Goal: Transaction & Acquisition: Purchase product/service

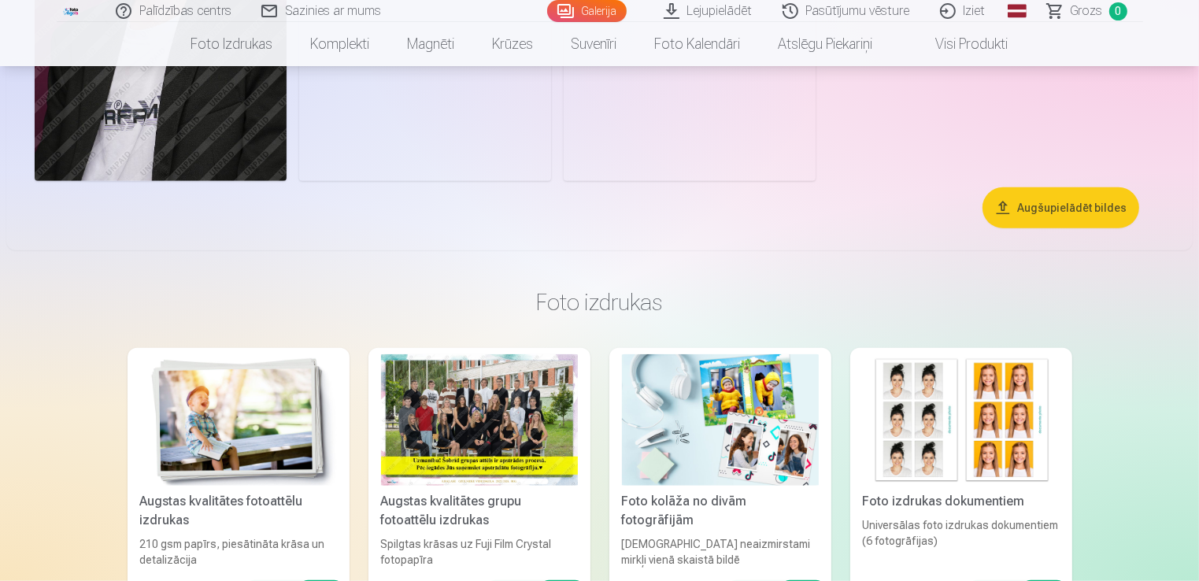
scroll to position [1176, 0]
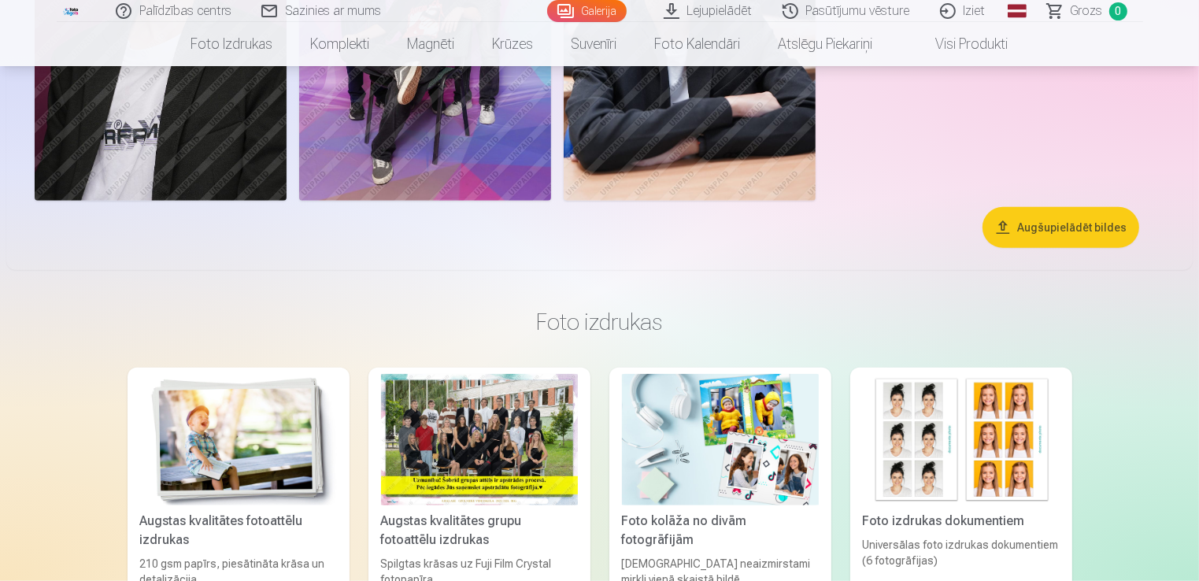
click at [1051, 230] on button "Augšupielādēt bildes" at bounding box center [1061, 227] width 157 height 41
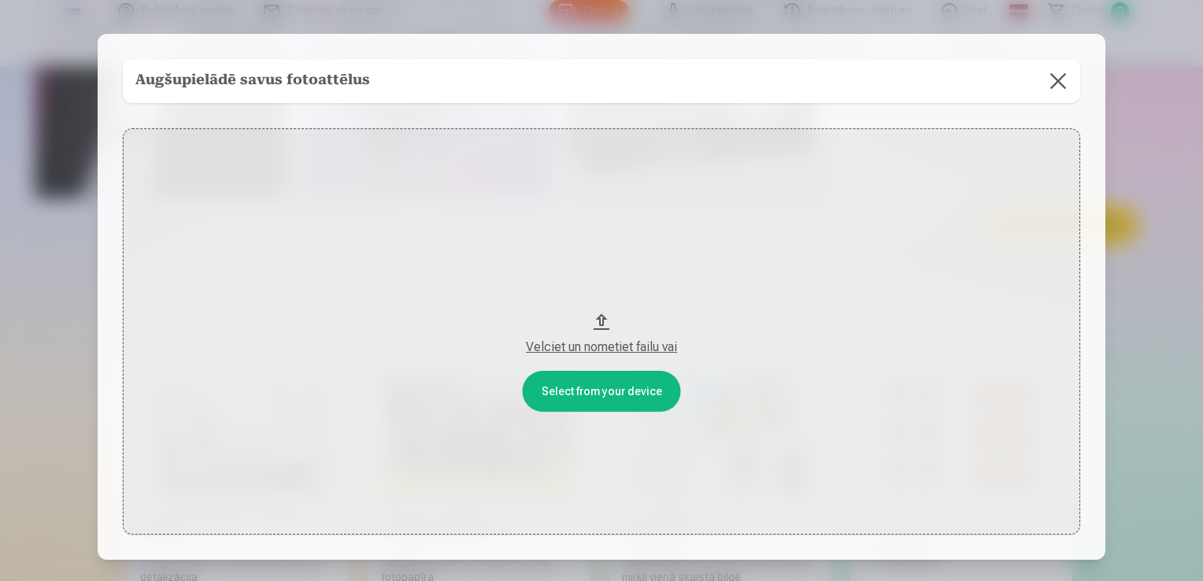
click at [1052, 76] on button at bounding box center [1058, 81] width 44 height 44
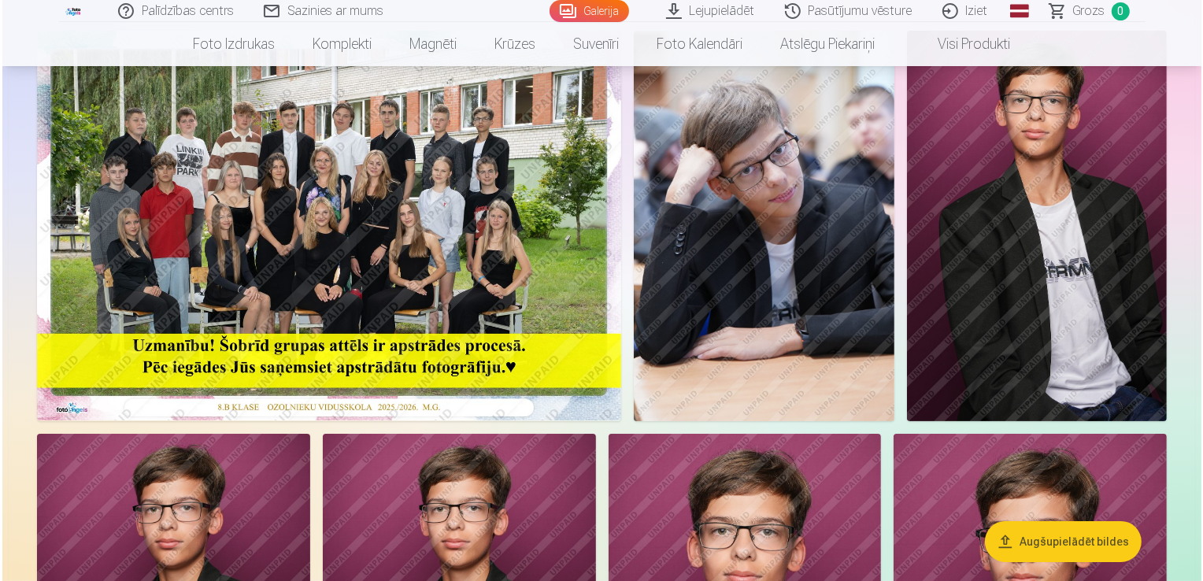
scroll to position [158, 0]
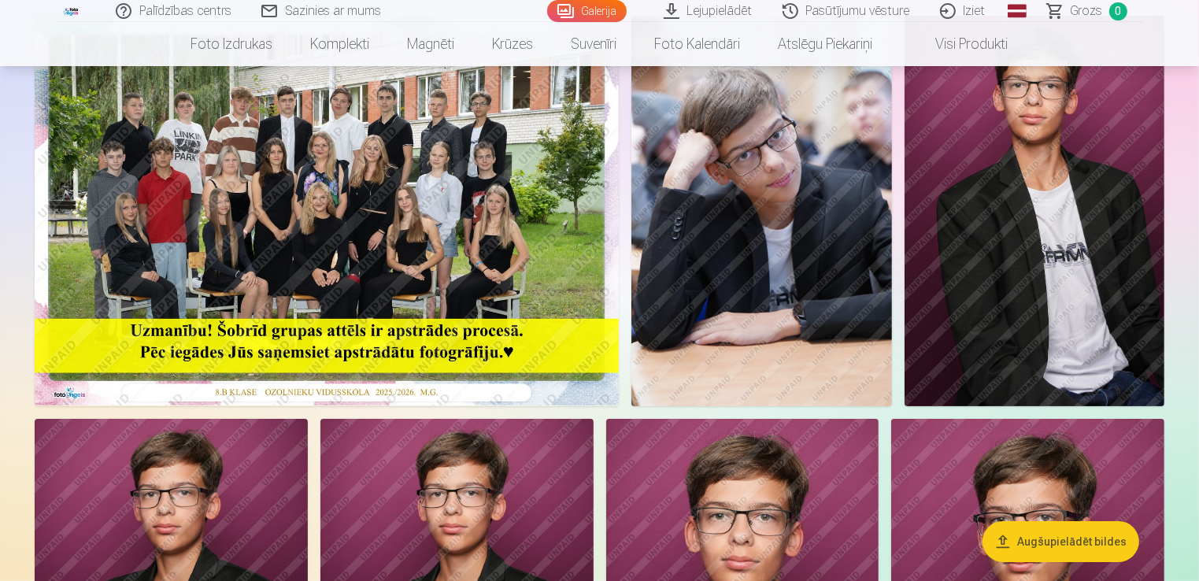
click at [480, 232] on img at bounding box center [327, 211] width 584 height 390
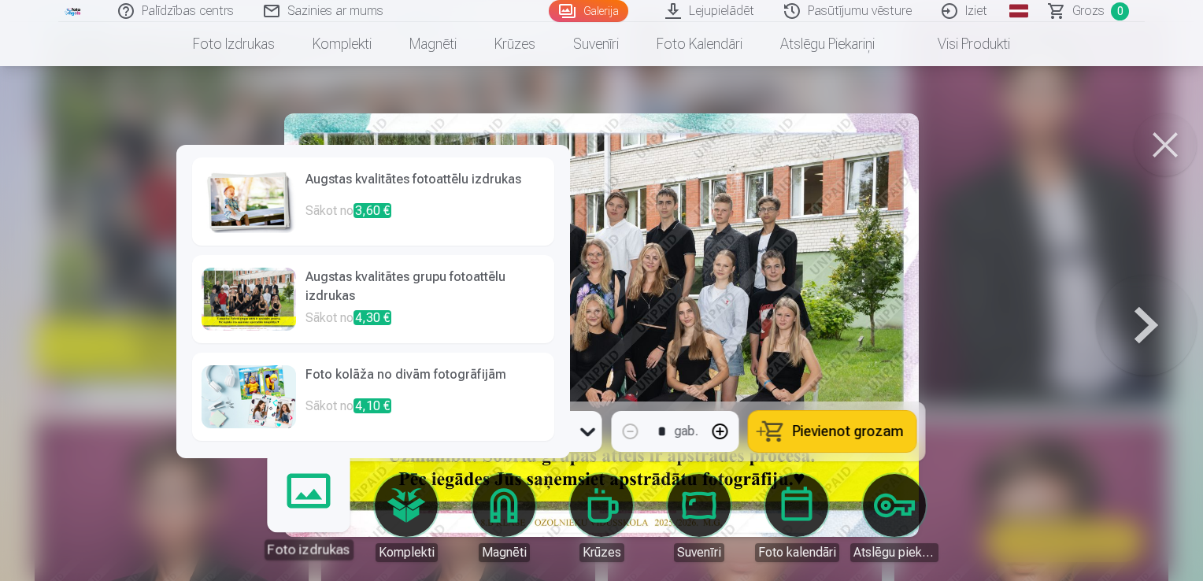
click at [388, 280] on h6 "Augstas kvalitātes grupu fotoattēlu izdrukas" at bounding box center [425, 288] width 239 height 41
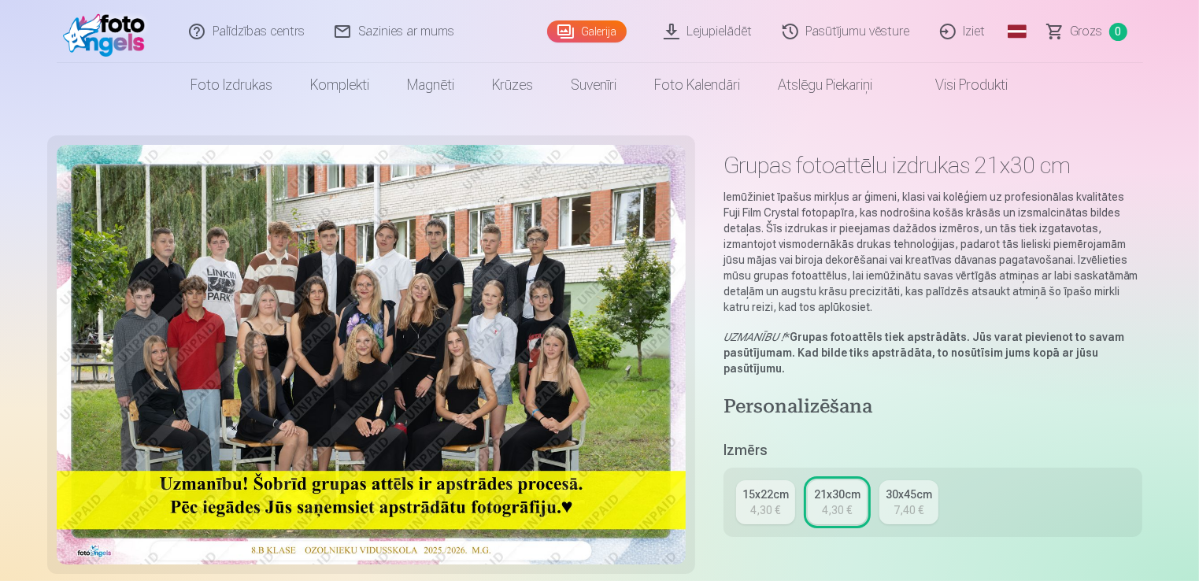
click at [775, 509] on div "4,30 €" at bounding box center [766, 510] width 30 height 16
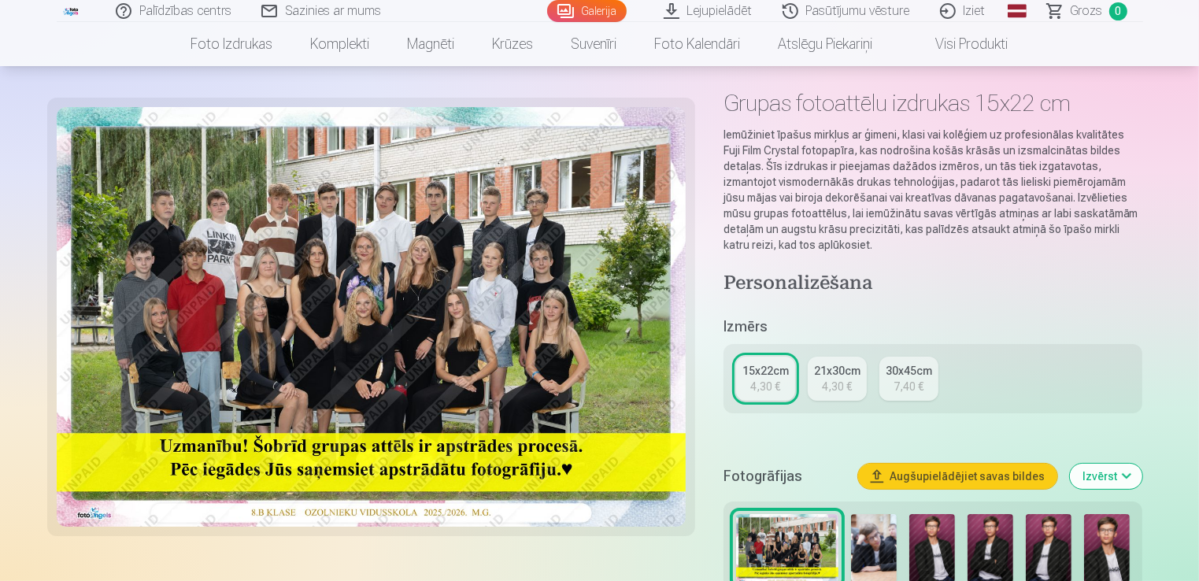
scroll to position [158, 0]
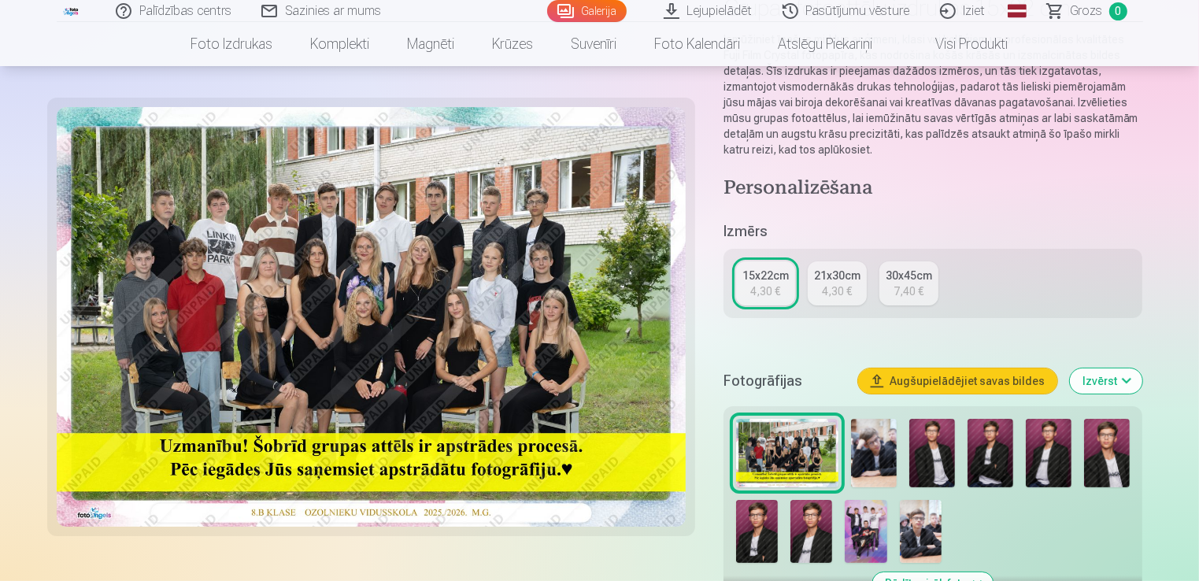
click at [784, 443] on img at bounding box center [787, 453] width 103 height 69
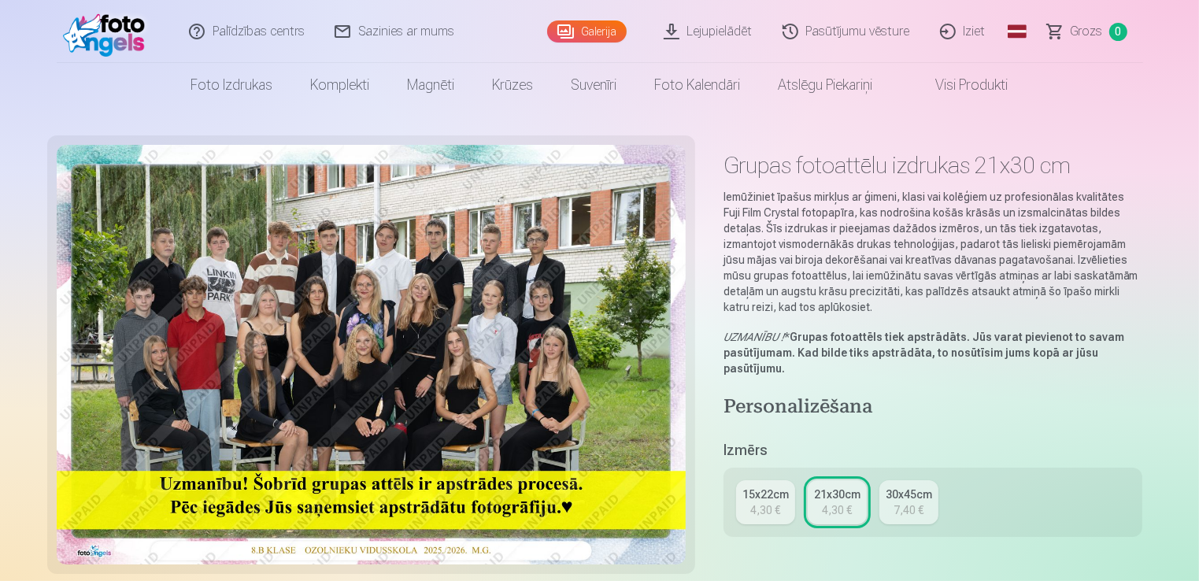
click at [766, 490] on div "15x22cm" at bounding box center [766, 495] width 46 height 16
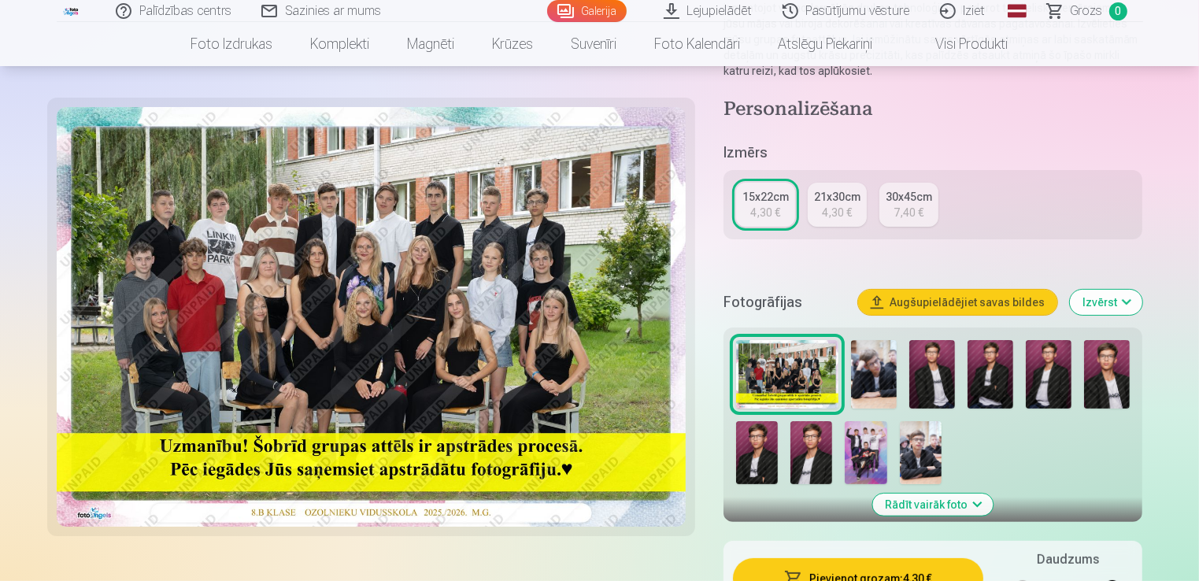
scroll to position [394, 0]
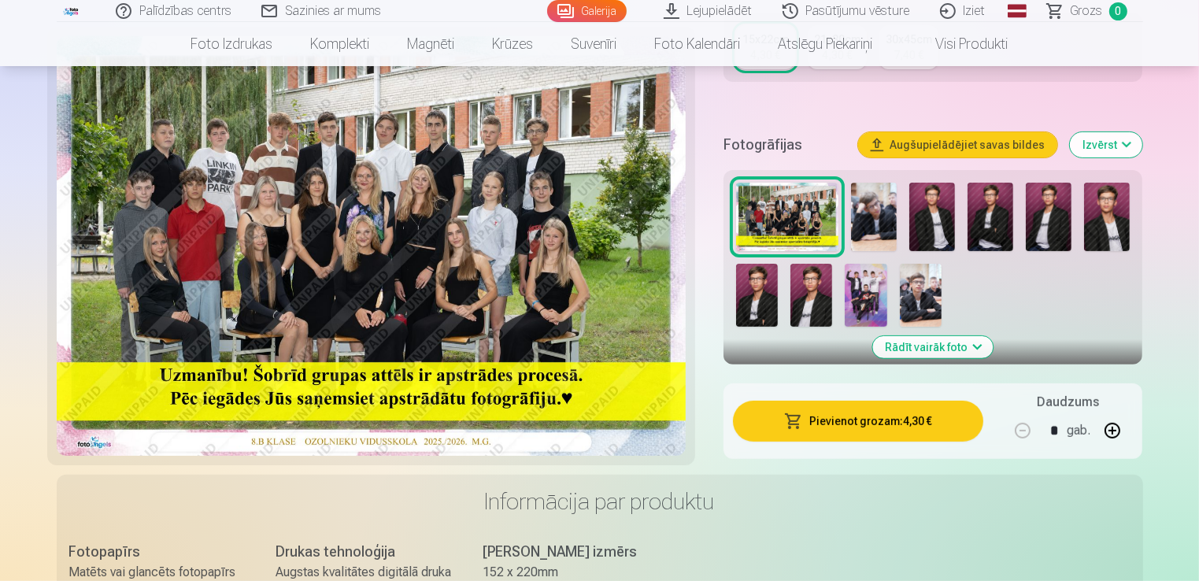
click at [868, 430] on button "Pievienot grozam : 4,30 €" at bounding box center [858, 421] width 251 height 41
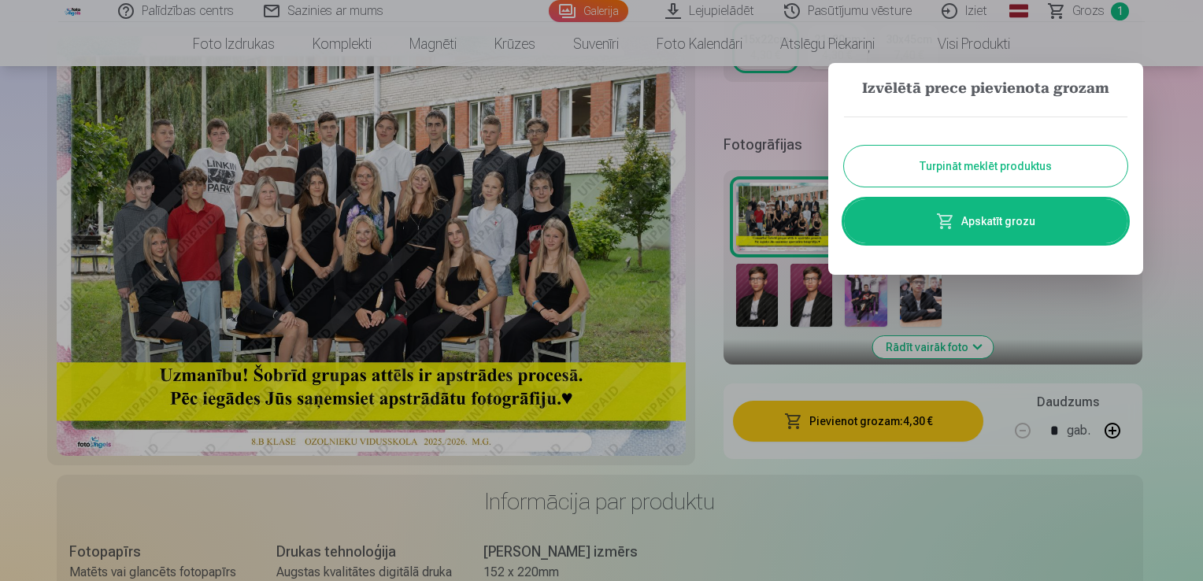
click at [955, 172] on button "Turpināt meklēt produktus" at bounding box center [986, 166] width 284 height 41
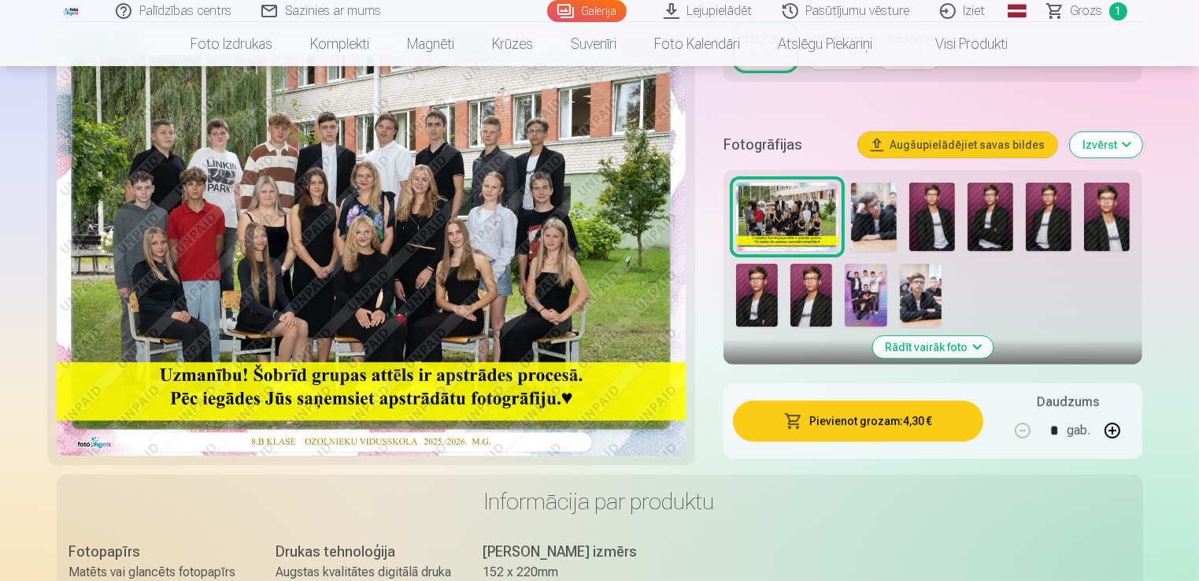
click at [870, 219] on img at bounding box center [874, 217] width 46 height 69
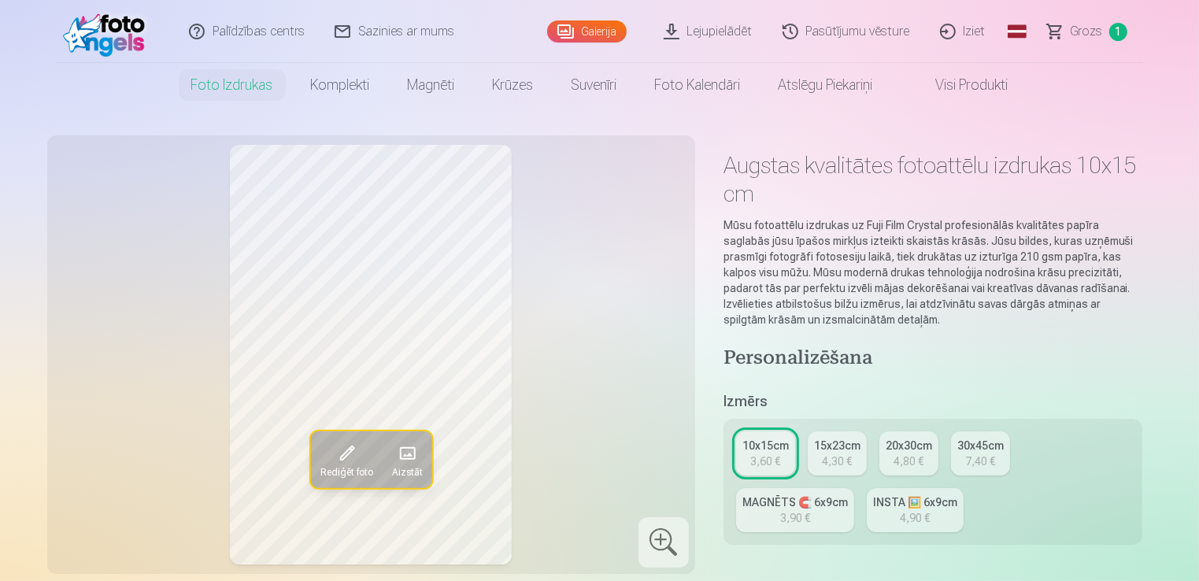
click at [762, 454] on div "3,60 €" at bounding box center [766, 462] width 30 height 16
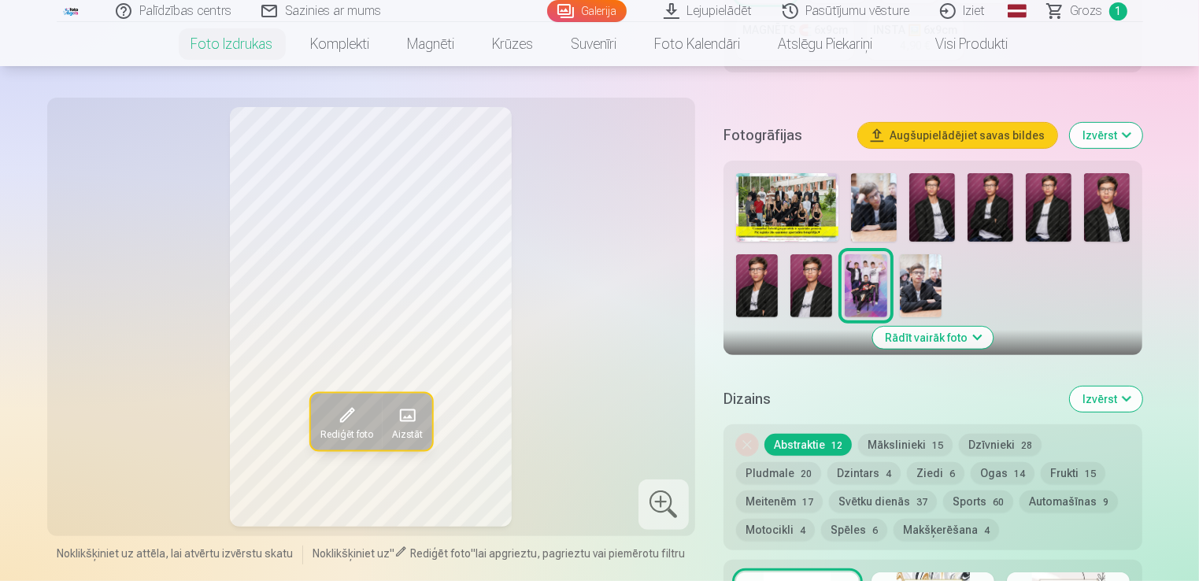
scroll to position [551, 0]
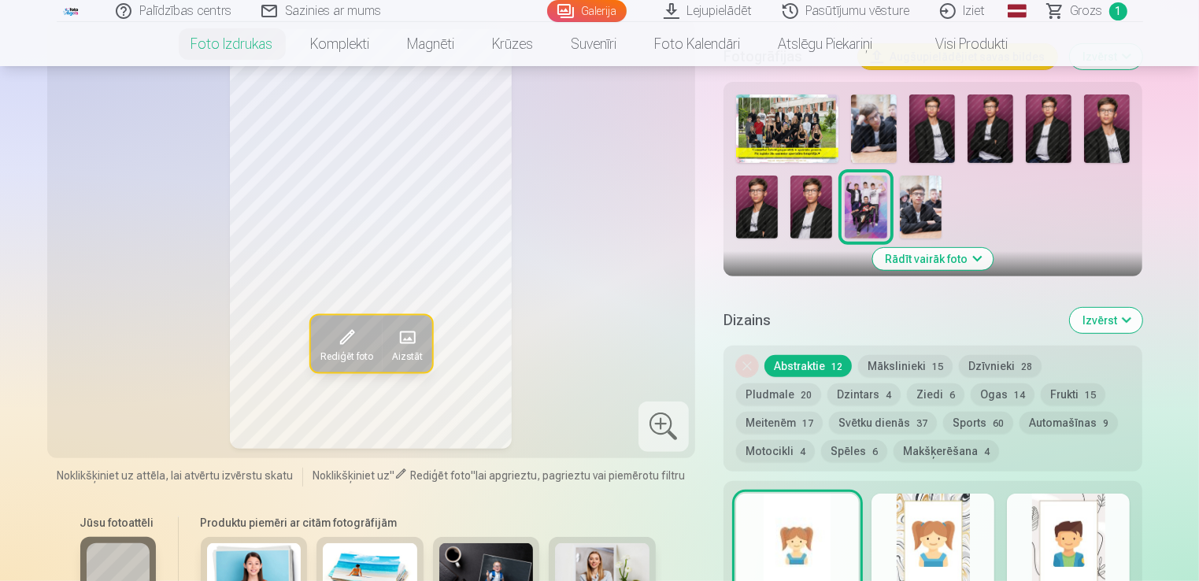
click at [910, 362] on button "Mākslinieki 15" at bounding box center [905, 366] width 95 height 22
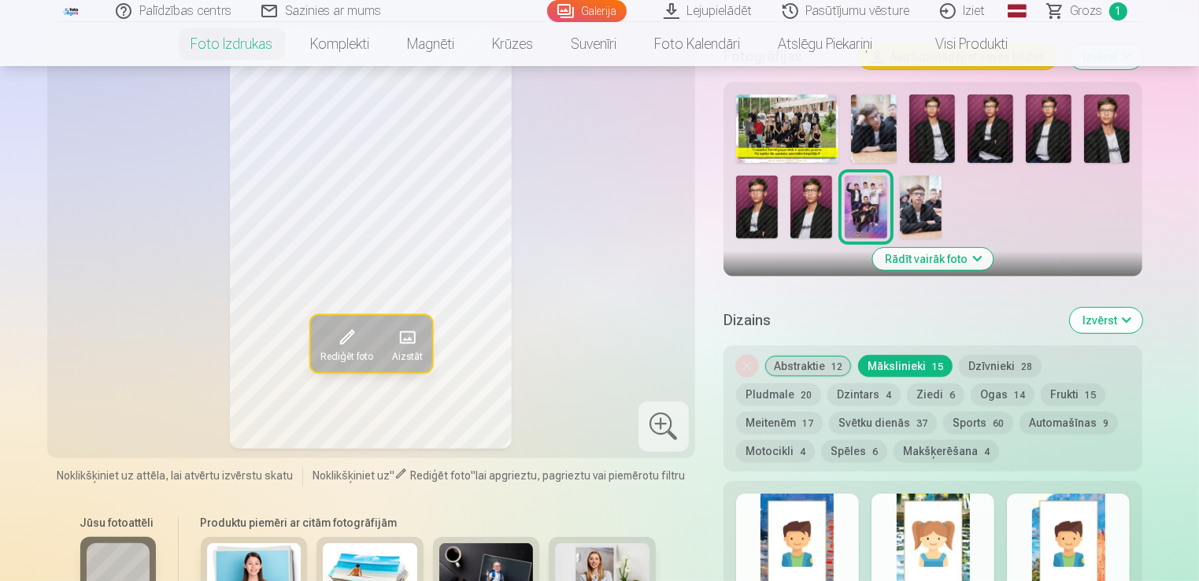
click at [828, 395] on button "Dzintars 4" at bounding box center [864, 395] width 73 height 22
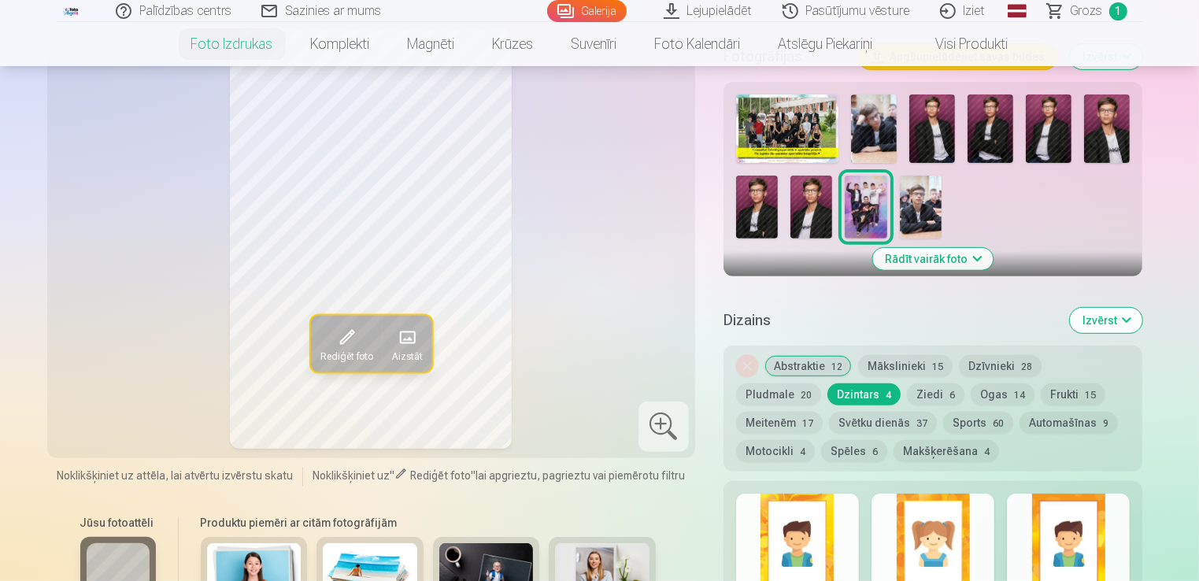
click at [829, 431] on button "Svētku dienās 37" at bounding box center [883, 423] width 108 height 22
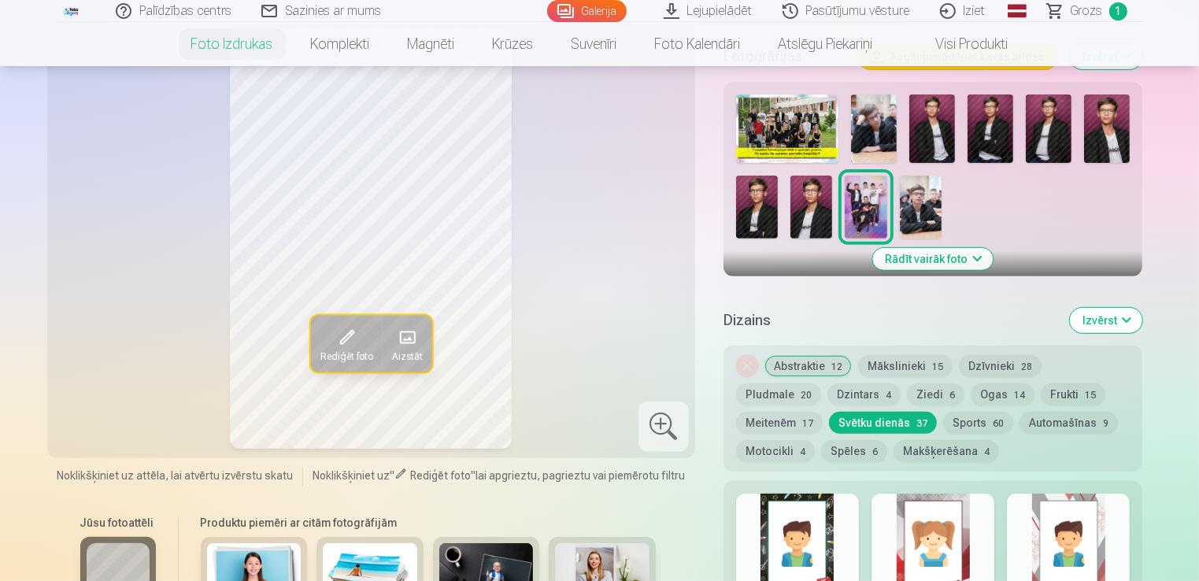
click at [807, 366] on button "Abstraktie 12" at bounding box center [808, 366] width 87 height 22
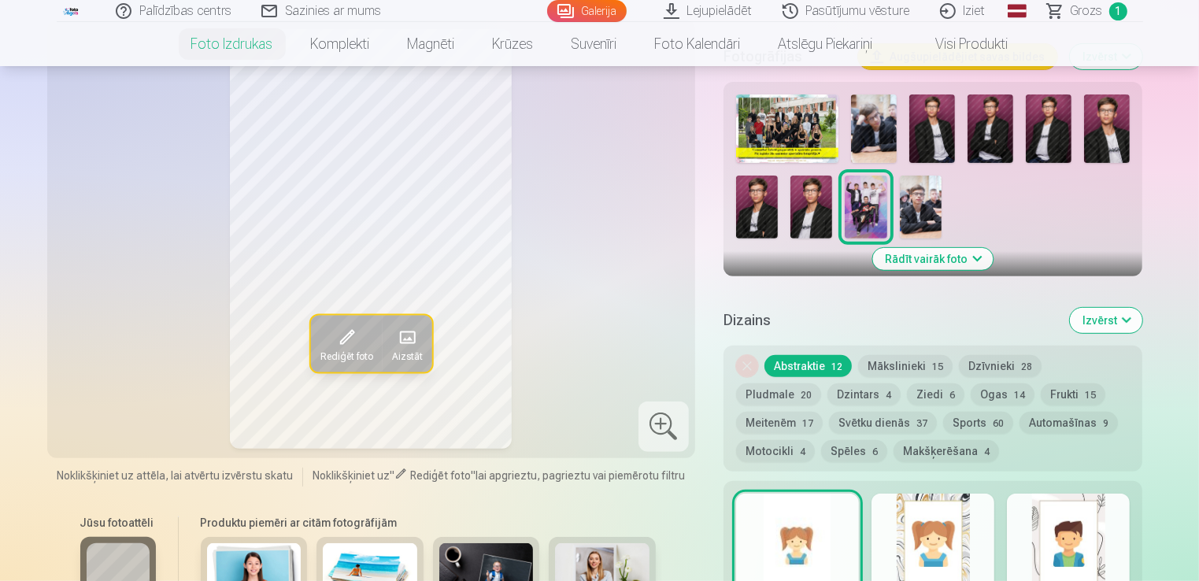
click at [907, 391] on button "Ziedi 6" at bounding box center [935, 395] width 57 height 22
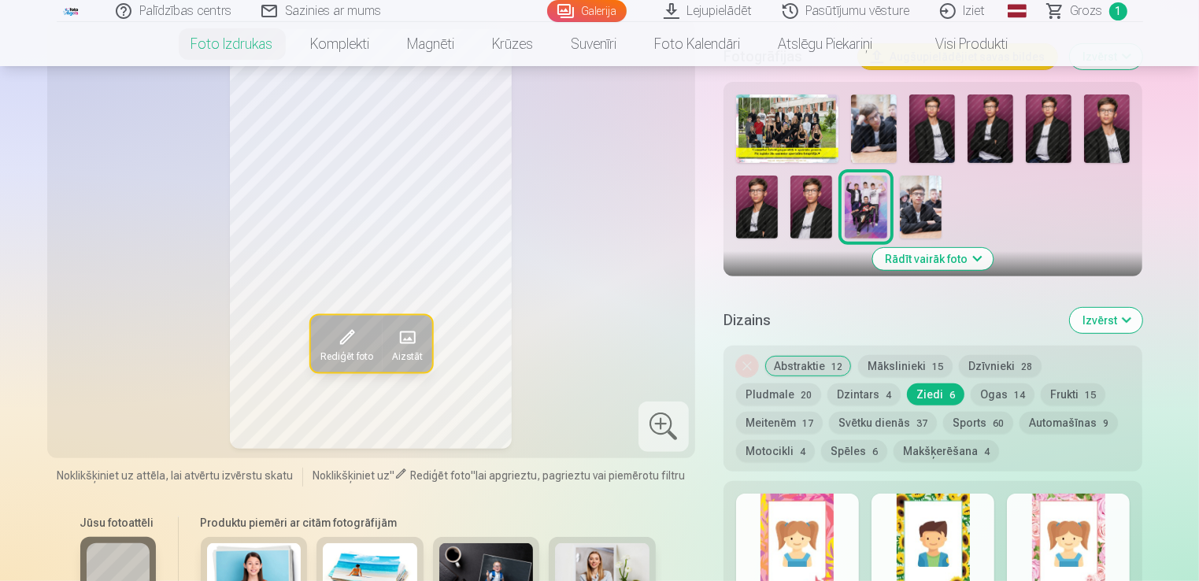
click at [828, 395] on button "Dzintars 4" at bounding box center [864, 395] width 73 height 22
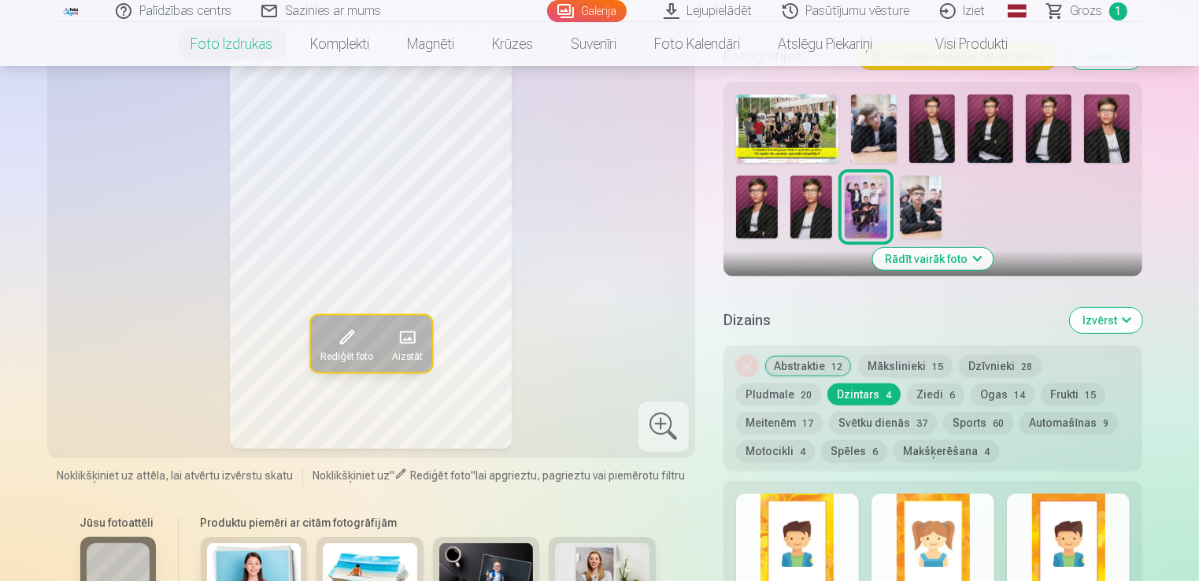
click at [799, 366] on button "Abstraktie 12" at bounding box center [808, 366] width 87 height 22
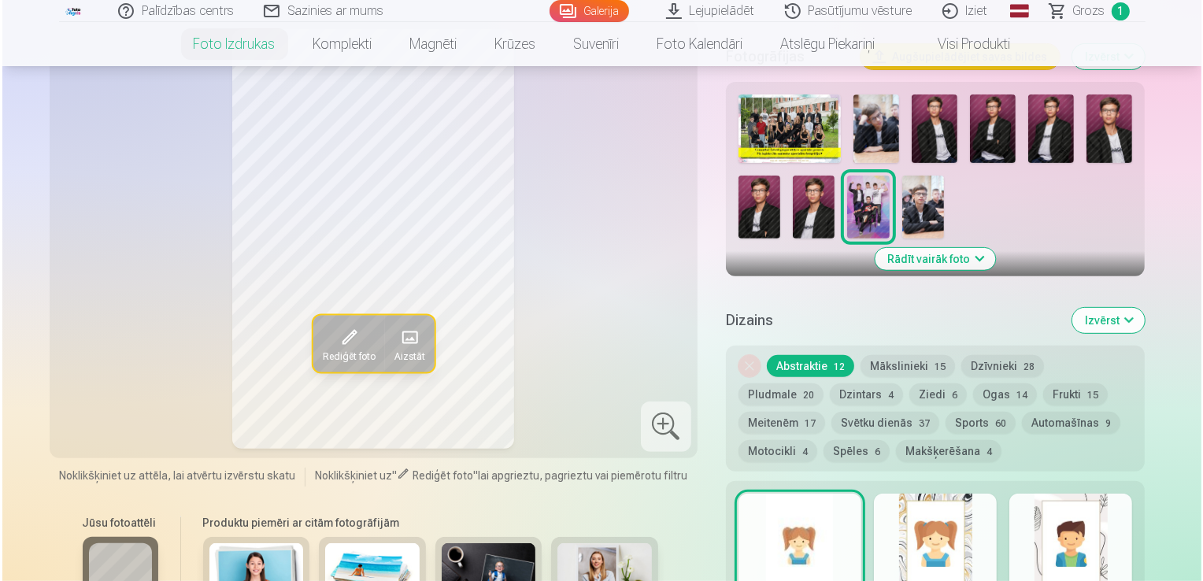
scroll to position [866, 0]
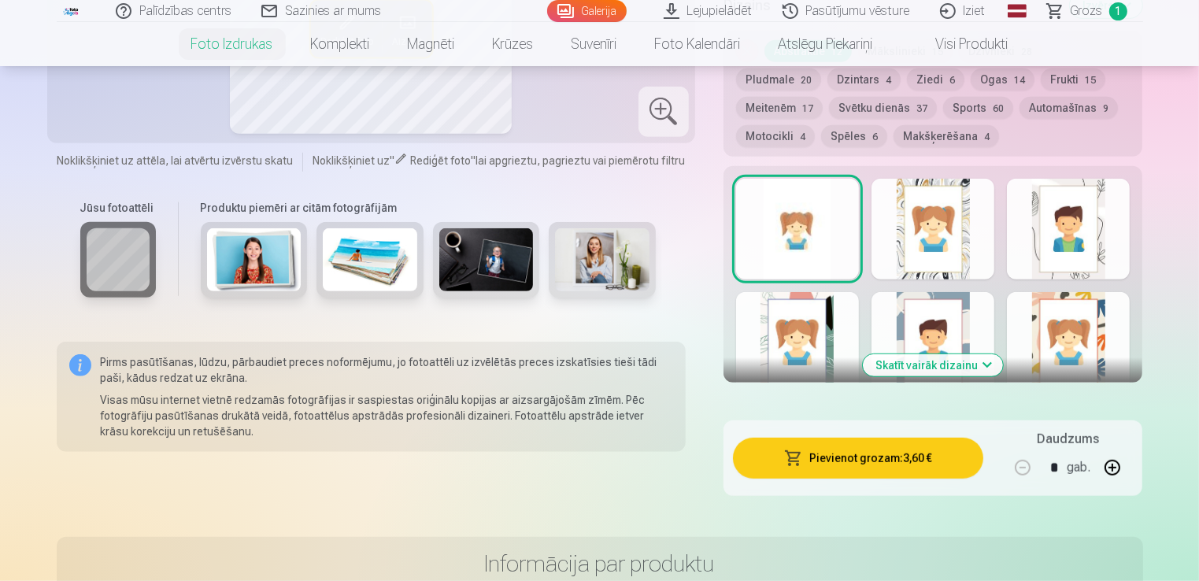
click at [862, 463] on button "Pievienot grozam : 3,60 €" at bounding box center [858, 458] width 251 height 41
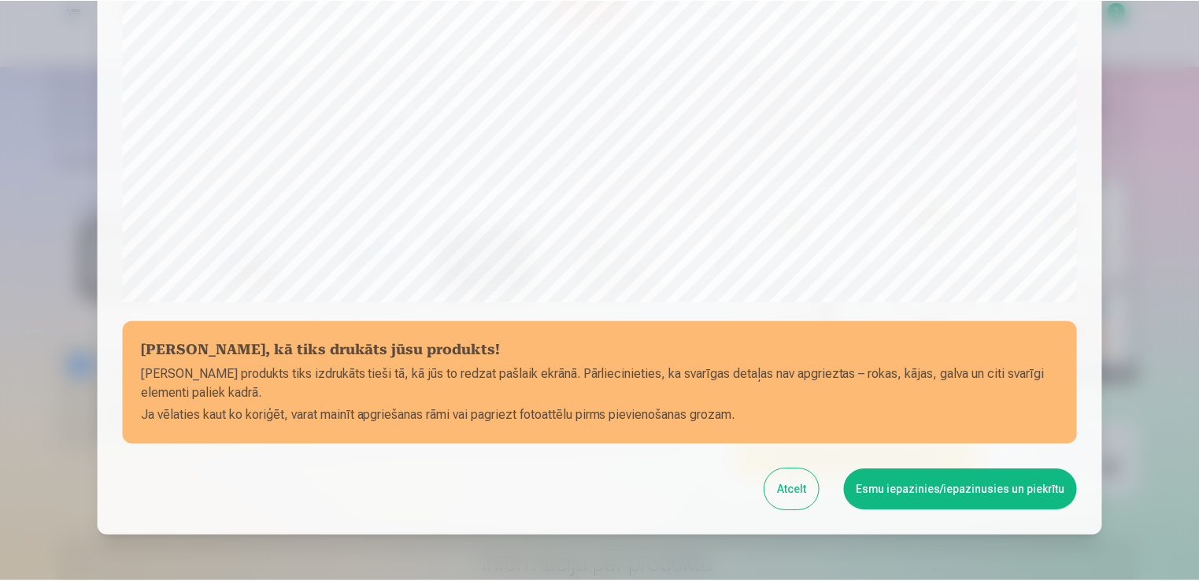
scroll to position [552, 0]
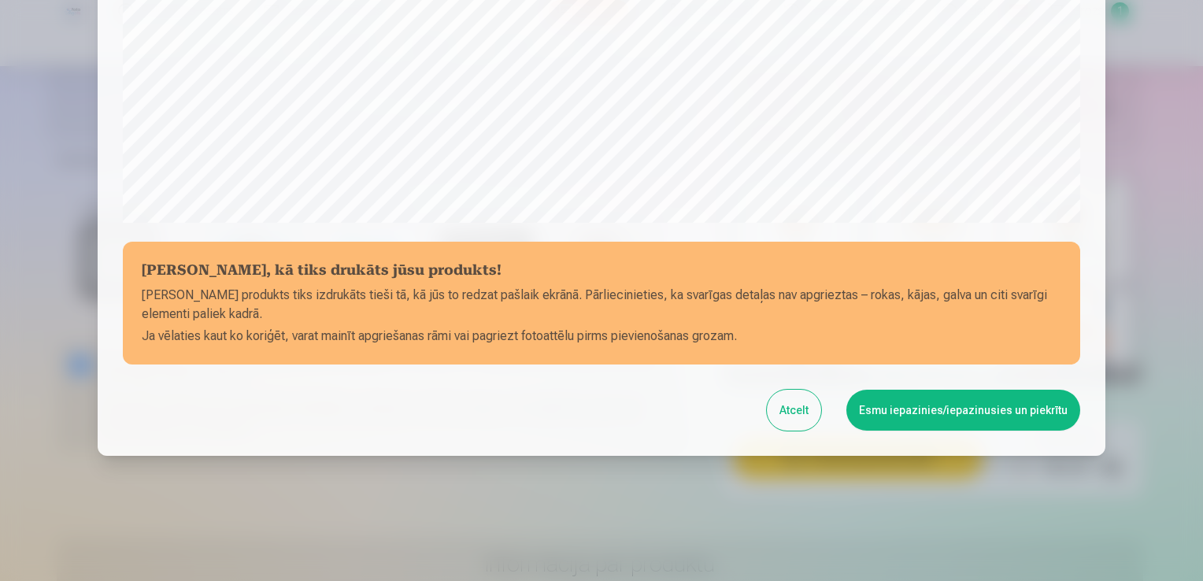
click at [1029, 412] on button "Esmu iepazinies/iepazinusies un piekrītu" at bounding box center [964, 410] width 234 height 41
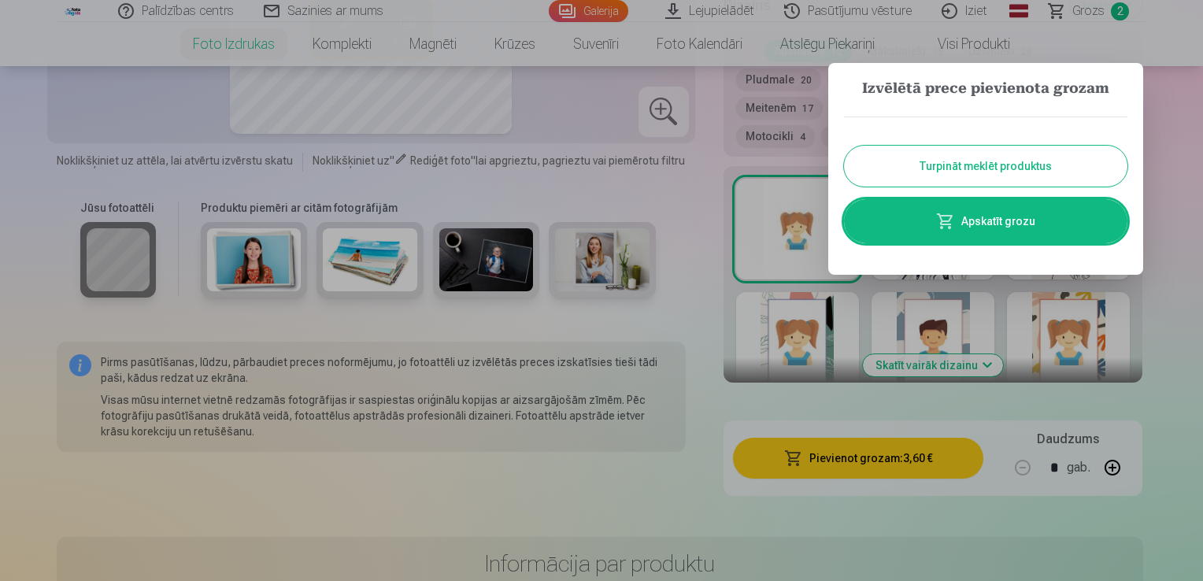
click at [977, 165] on button "Turpināt meklēt produktus" at bounding box center [986, 166] width 284 height 41
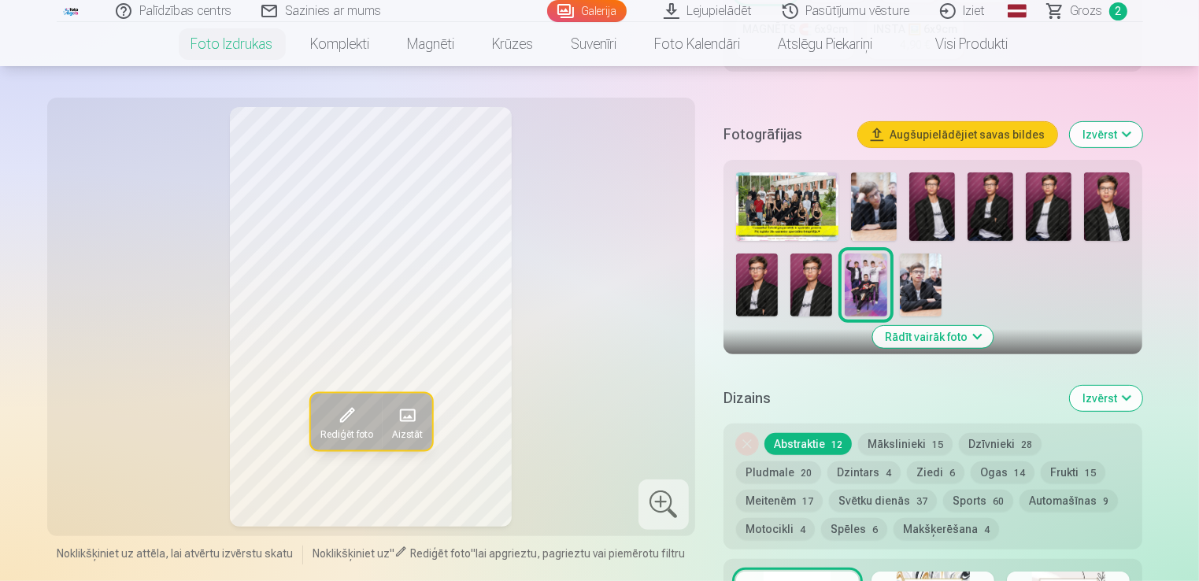
scroll to position [473, 0]
click at [878, 194] on img at bounding box center [874, 207] width 46 height 69
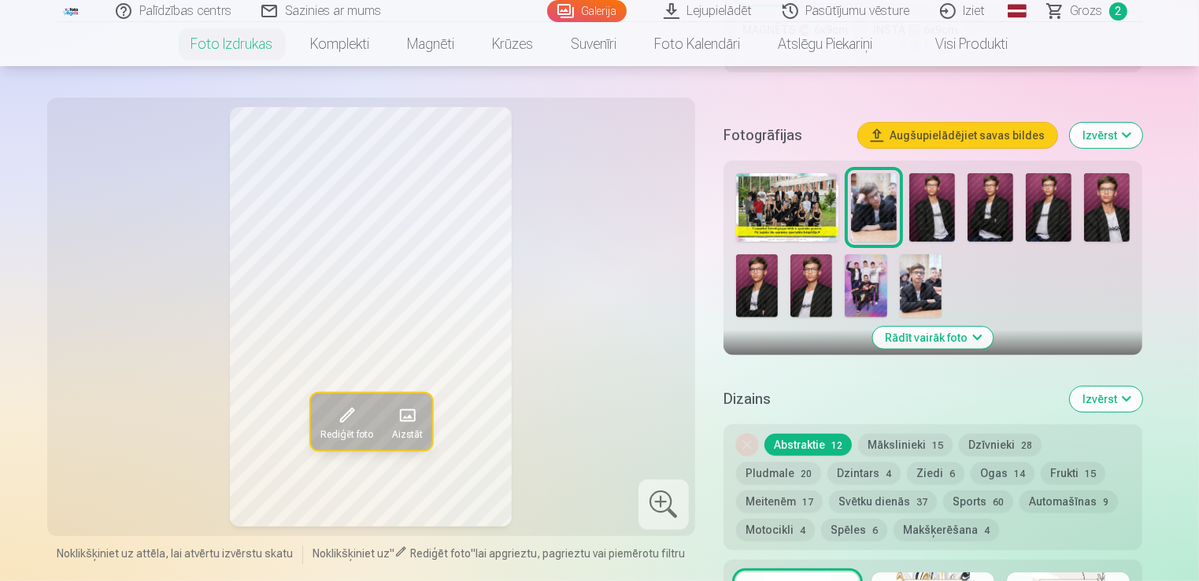
click at [914, 287] on img at bounding box center [921, 285] width 42 height 63
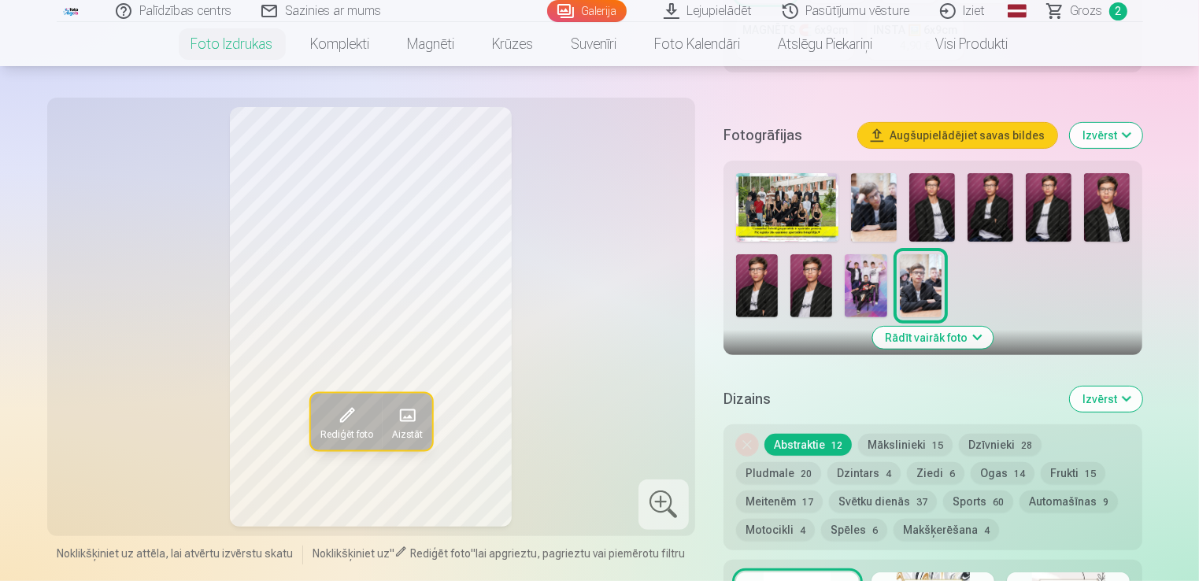
click at [873, 196] on img at bounding box center [874, 207] width 46 height 69
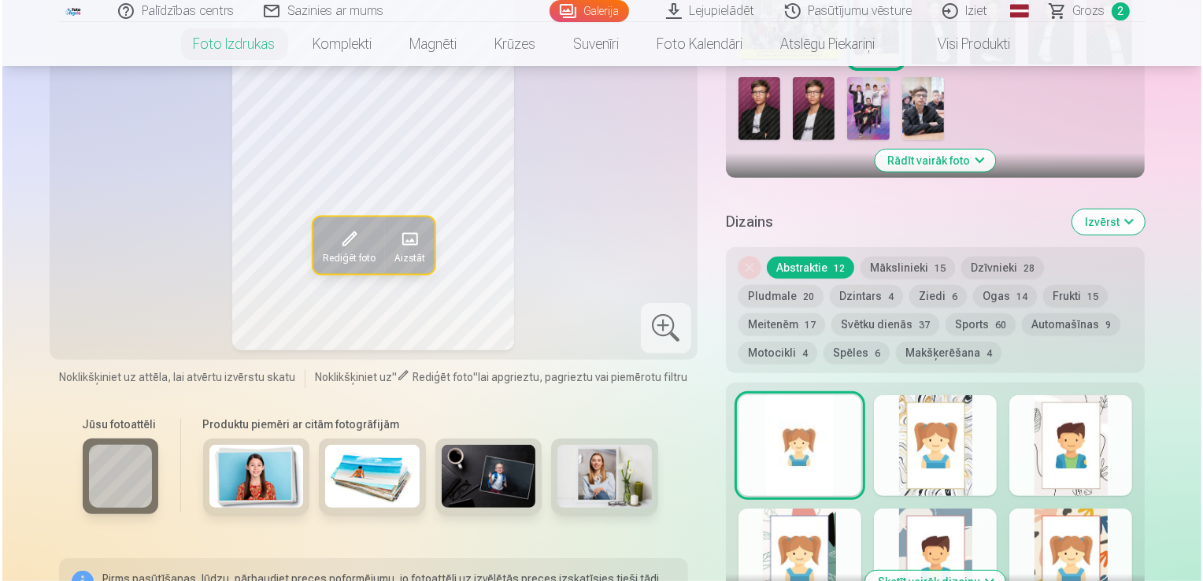
scroll to position [788, 0]
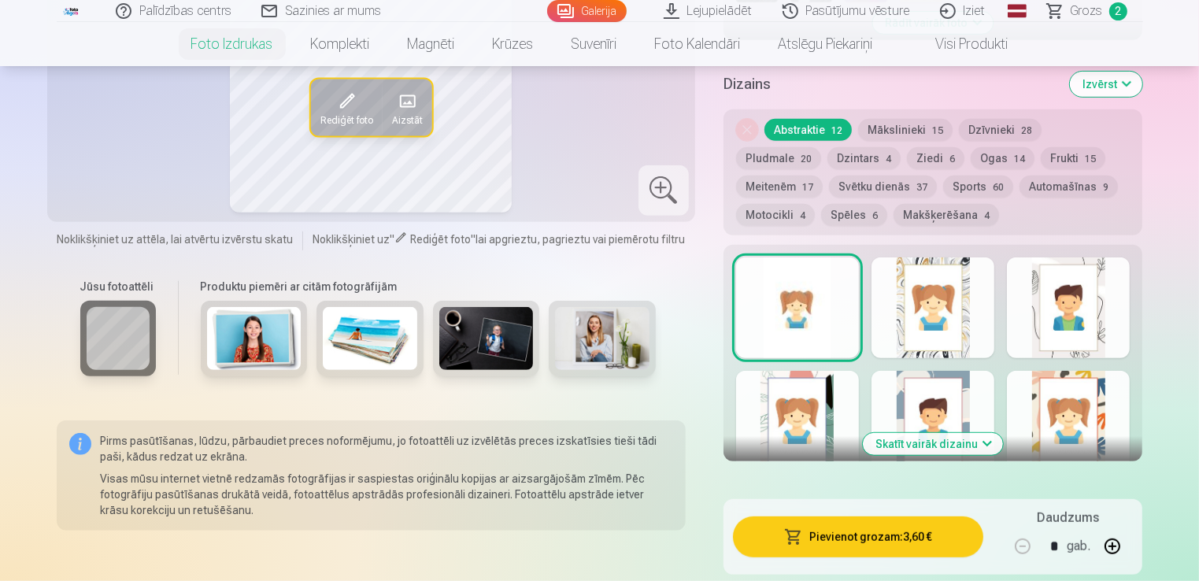
click at [873, 537] on button "Pievienot grozam : 3,60 €" at bounding box center [858, 537] width 251 height 41
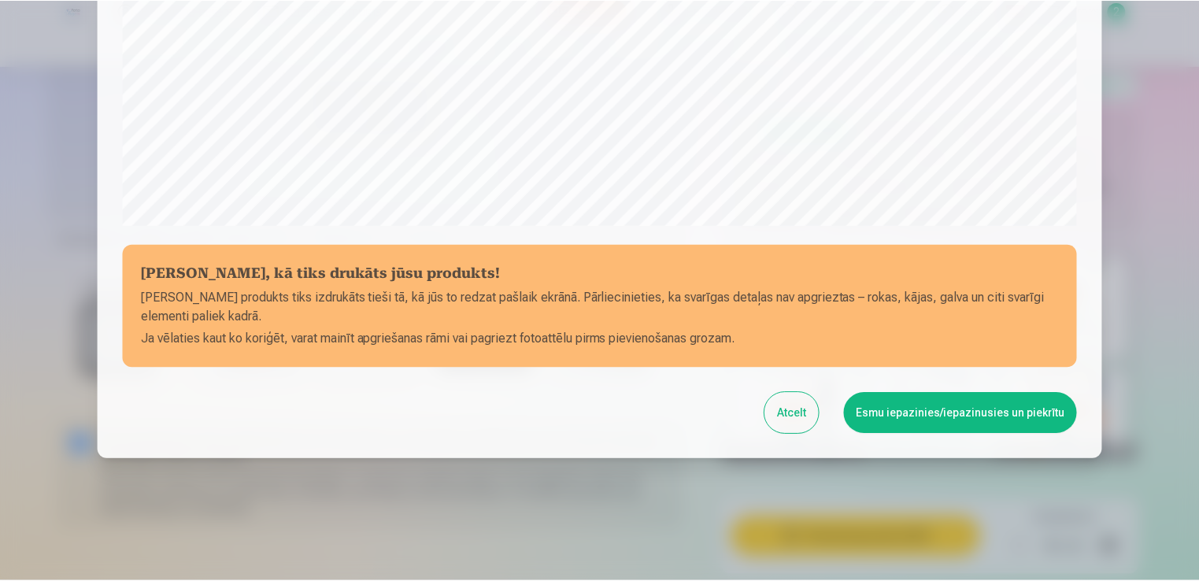
scroll to position [552, 0]
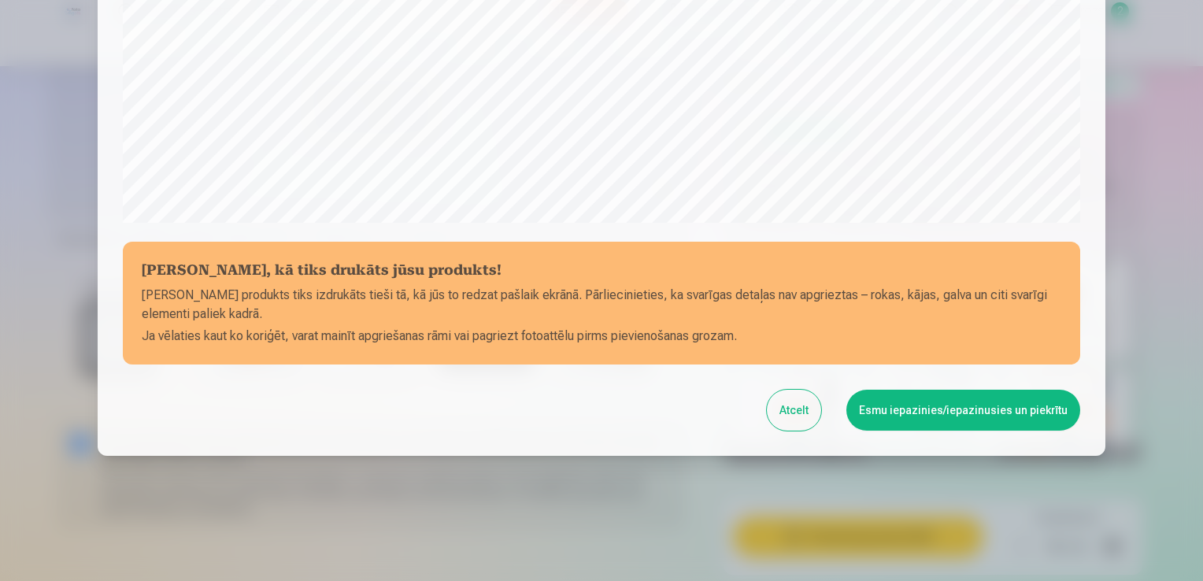
click at [925, 405] on button "Esmu iepazinies/iepazinusies un piekrītu" at bounding box center [964, 410] width 234 height 41
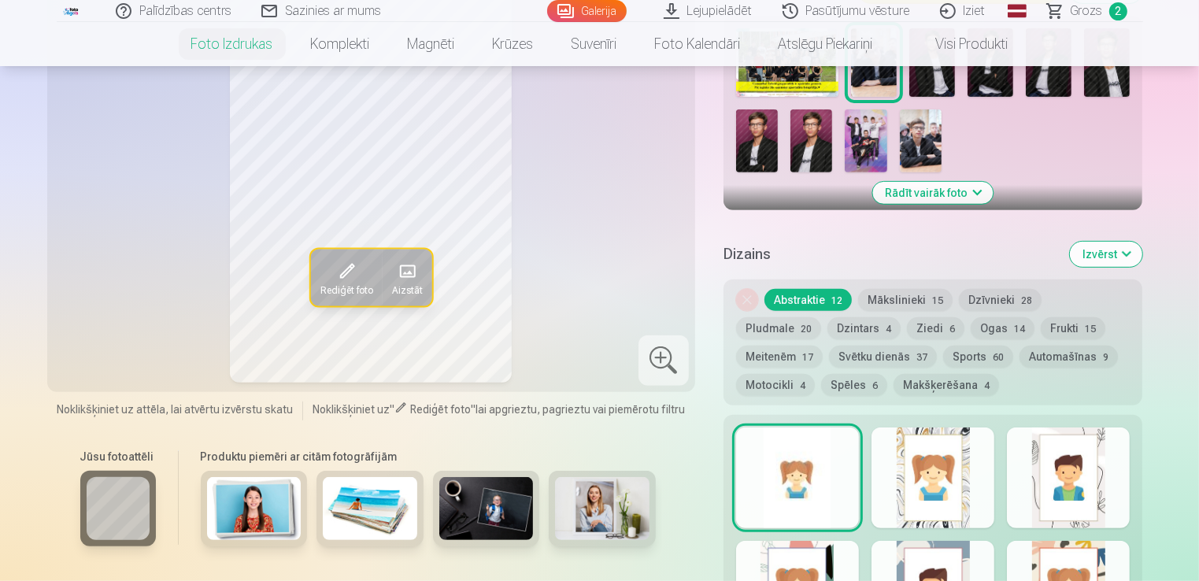
scroll to position [473, 0]
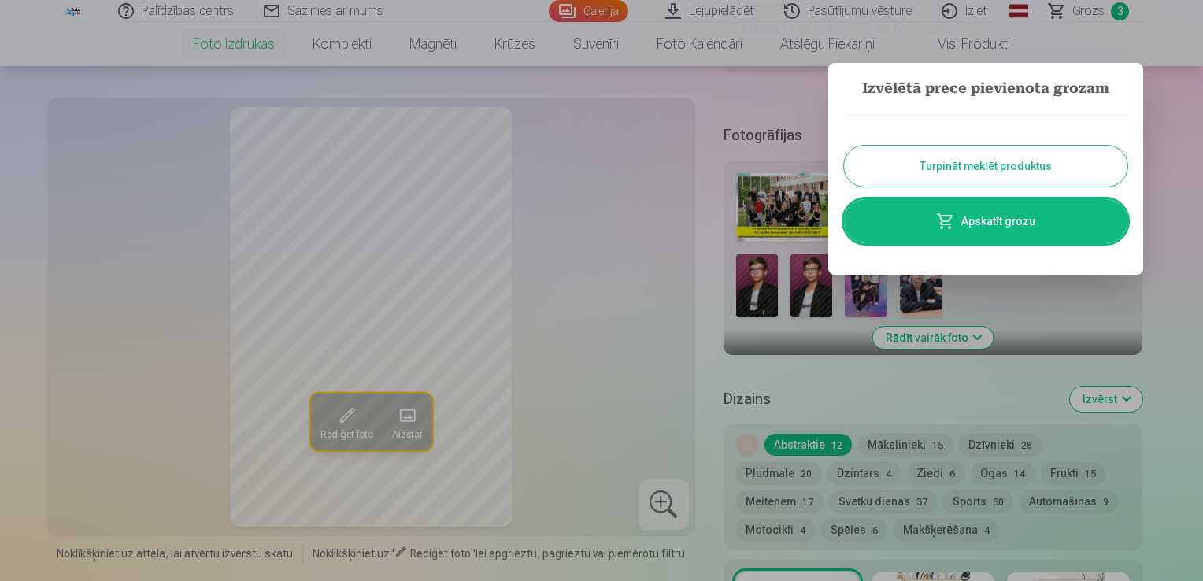
click at [984, 150] on button "Turpināt meklēt produktus" at bounding box center [986, 166] width 284 height 41
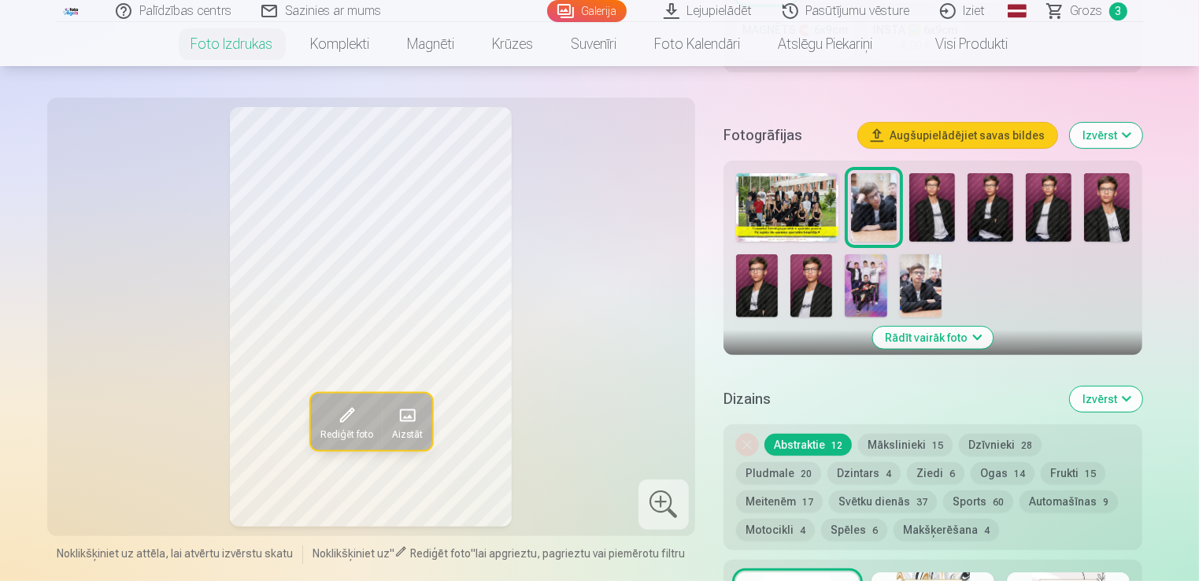
click at [921, 271] on img at bounding box center [921, 285] width 42 height 63
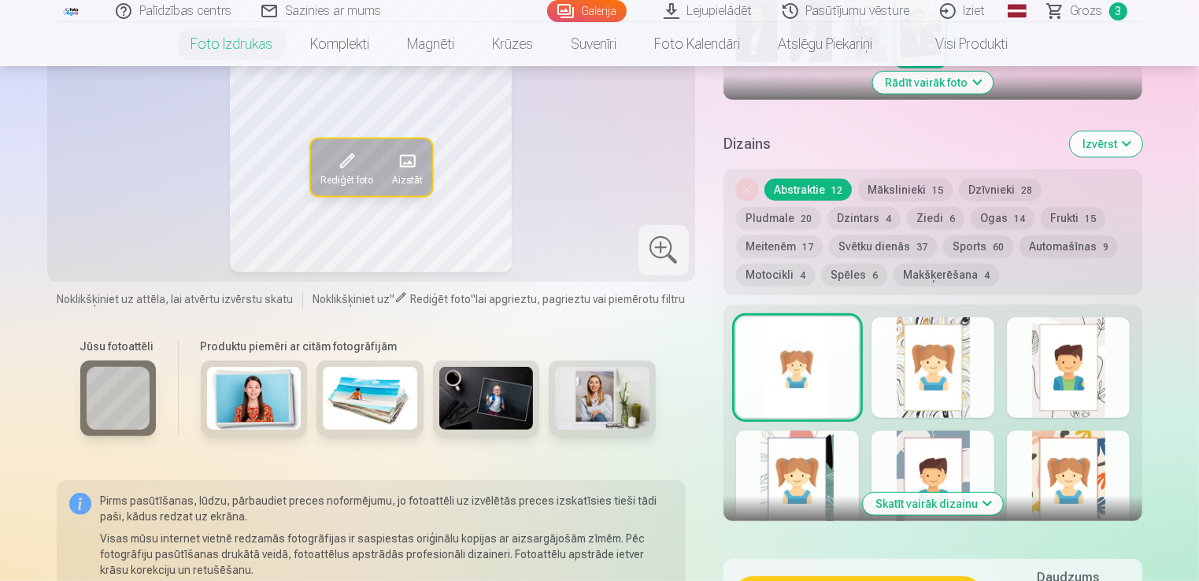
scroll to position [630, 0]
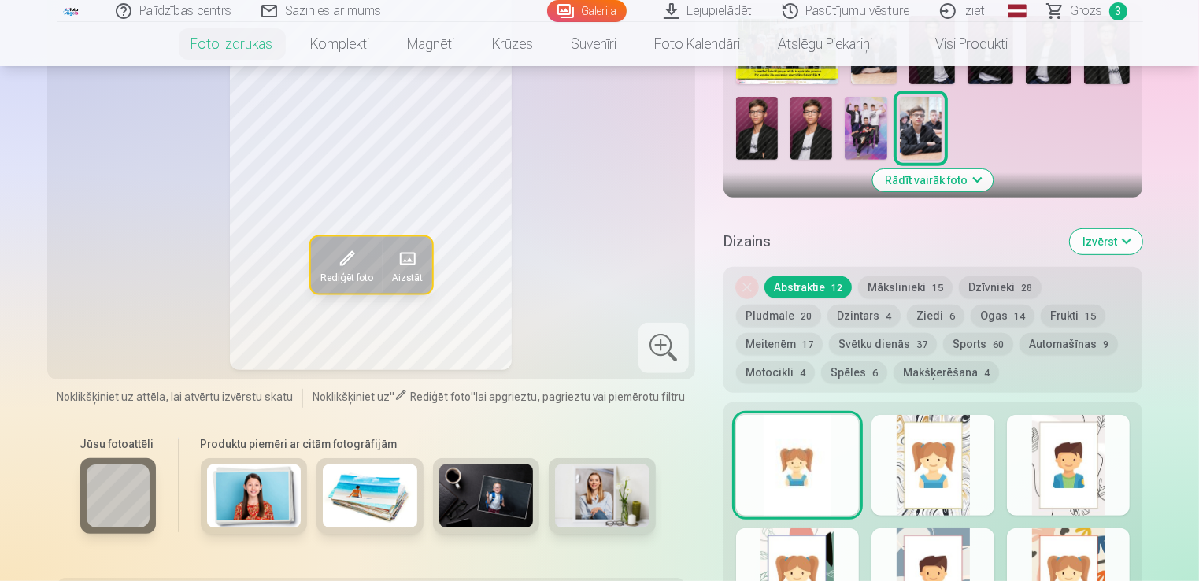
click at [1122, 240] on button "Izvērst" at bounding box center [1106, 241] width 72 height 25
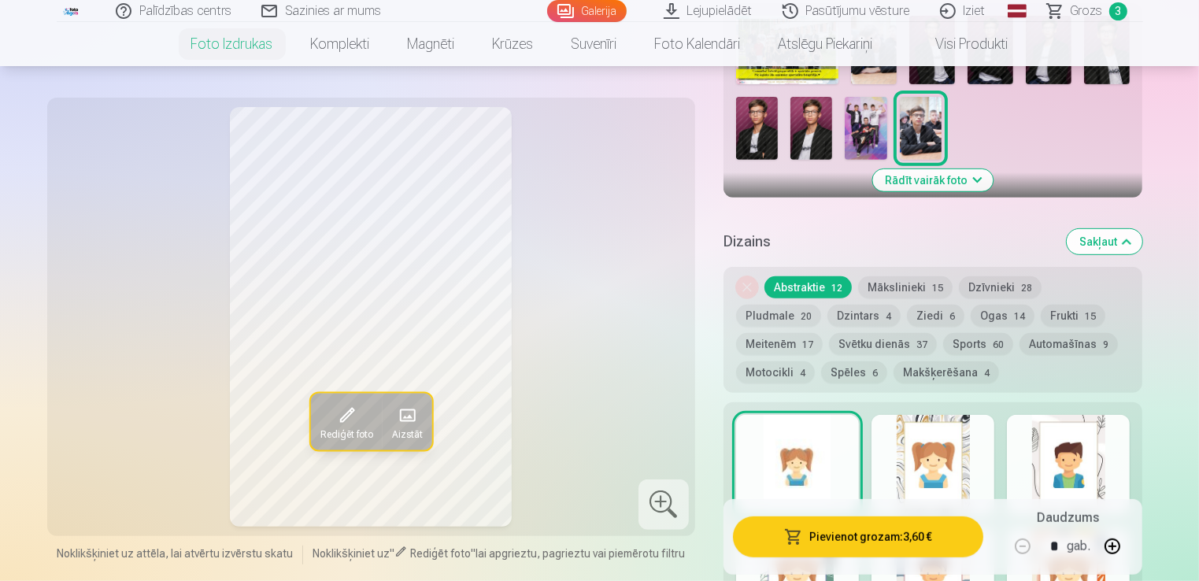
click at [1122, 240] on button "Sakļaut" at bounding box center [1105, 241] width 76 height 25
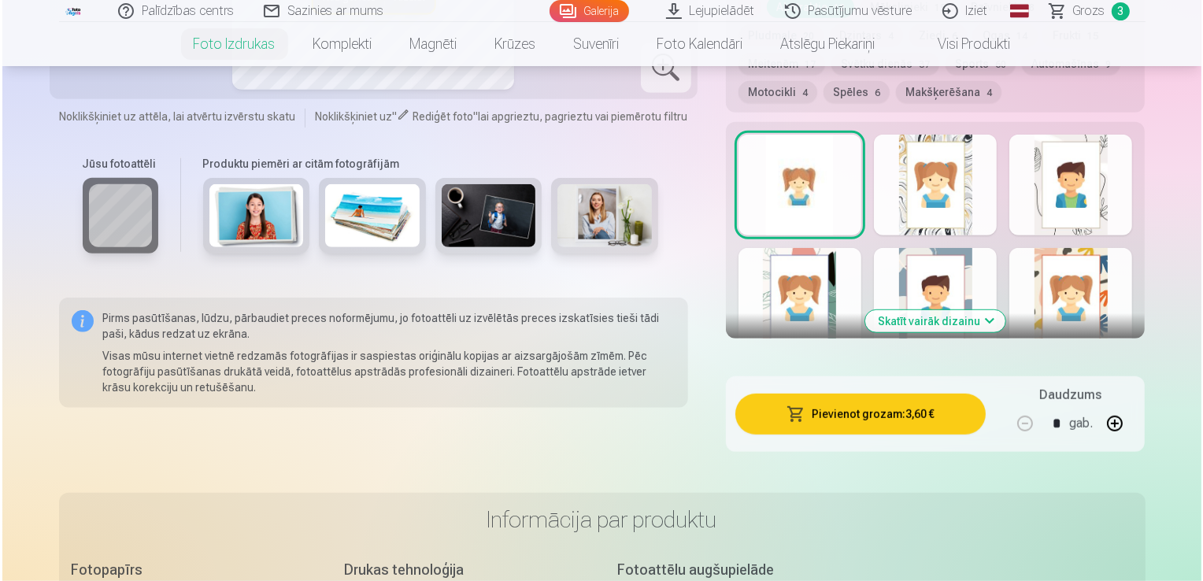
scroll to position [924, 0]
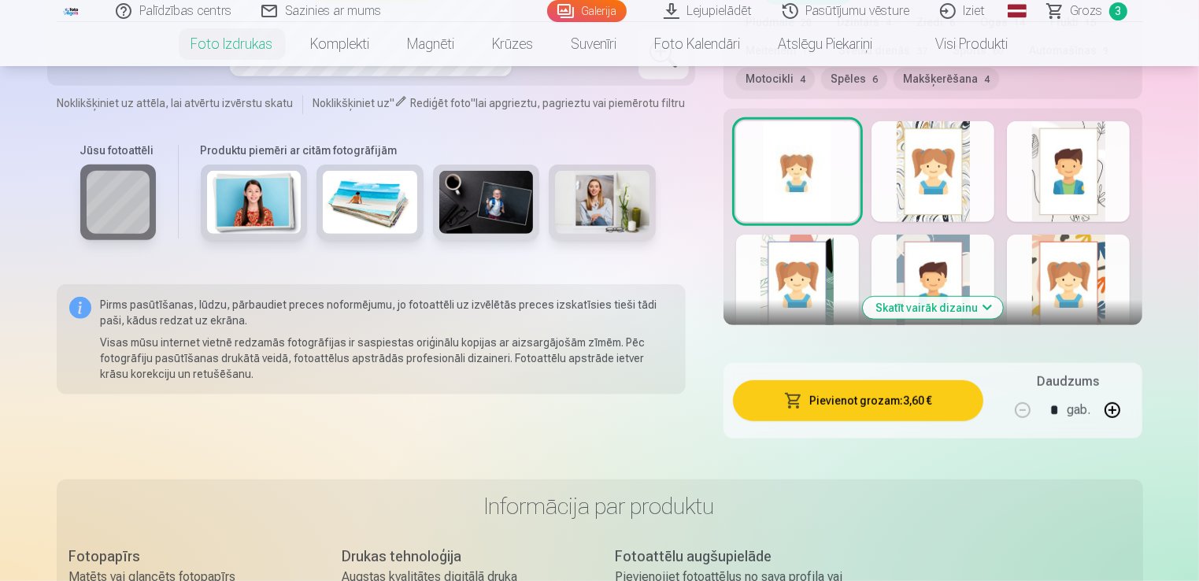
click at [830, 399] on button "Pievienot grozam : 3,60 €" at bounding box center [858, 400] width 251 height 41
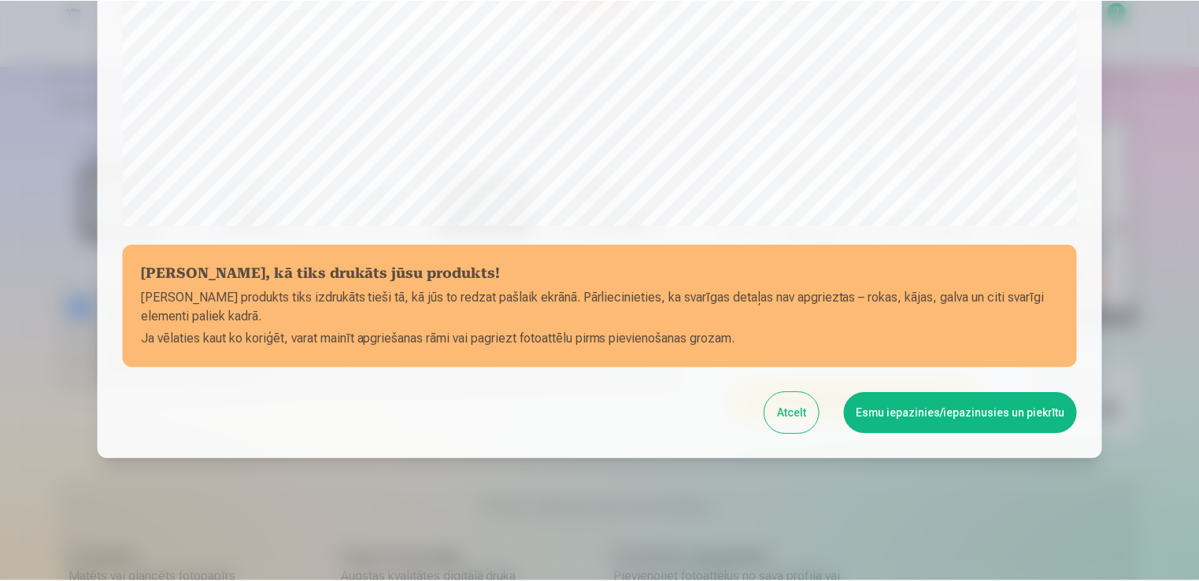
scroll to position [552, 0]
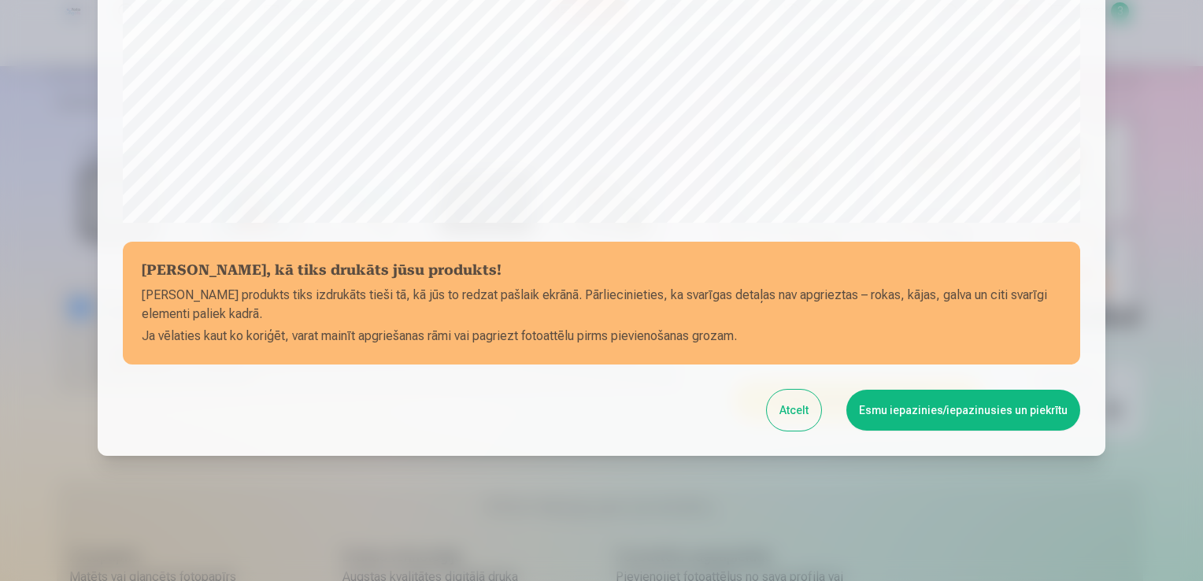
click at [917, 408] on button "Esmu iepazinies/iepazinusies un piekrītu" at bounding box center [964, 410] width 234 height 41
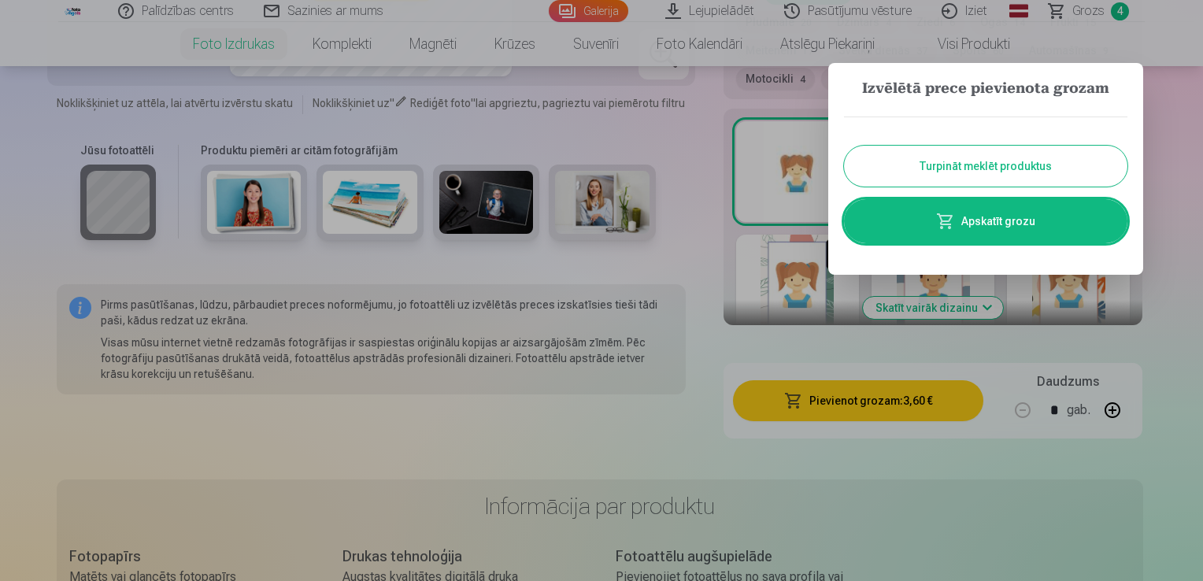
click at [982, 169] on button "Turpināt meklēt produktus" at bounding box center [986, 166] width 284 height 41
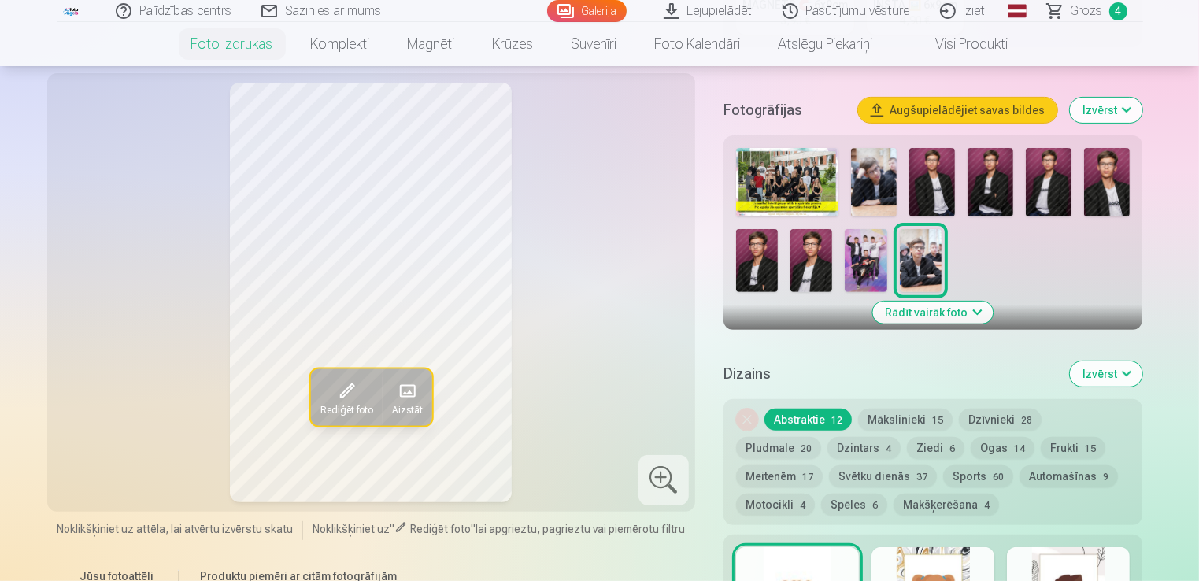
scroll to position [373, 0]
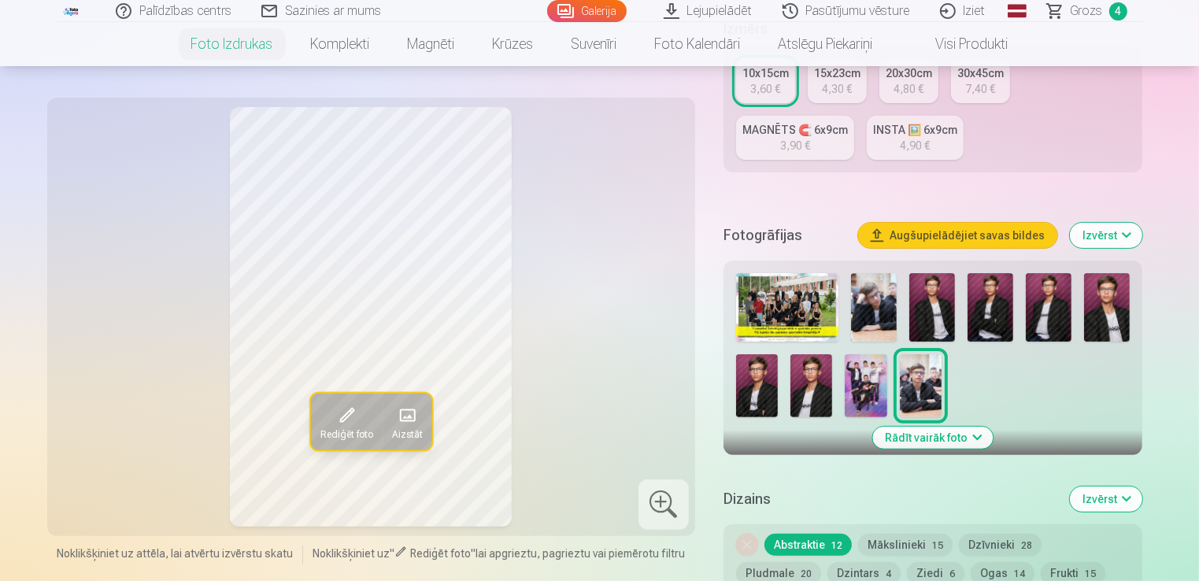
click at [943, 311] on img at bounding box center [933, 307] width 46 height 69
click at [999, 317] on img at bounding box center [991, 307] width 46 height 69
click at [1051, 309] on img at bounding box center [1049, 307] width 46 height 69
click at [944, 307] on img at bounding box center [933, 307] width 46 height 69
click at [989, 312] on img at bounding box center [991, 307] width 46 height 69
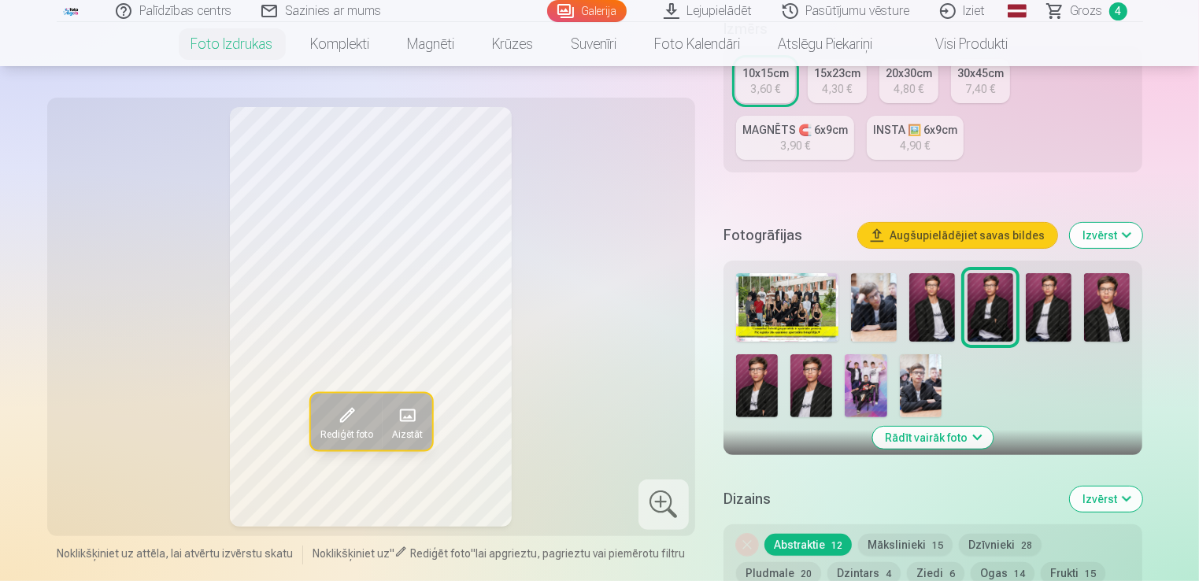
click at [1053, 310] on img at bounding box center [1049, 307] width 46 height 69
click at [1099, 313] on img at bounding box center [1108, 307] width 46 height 69
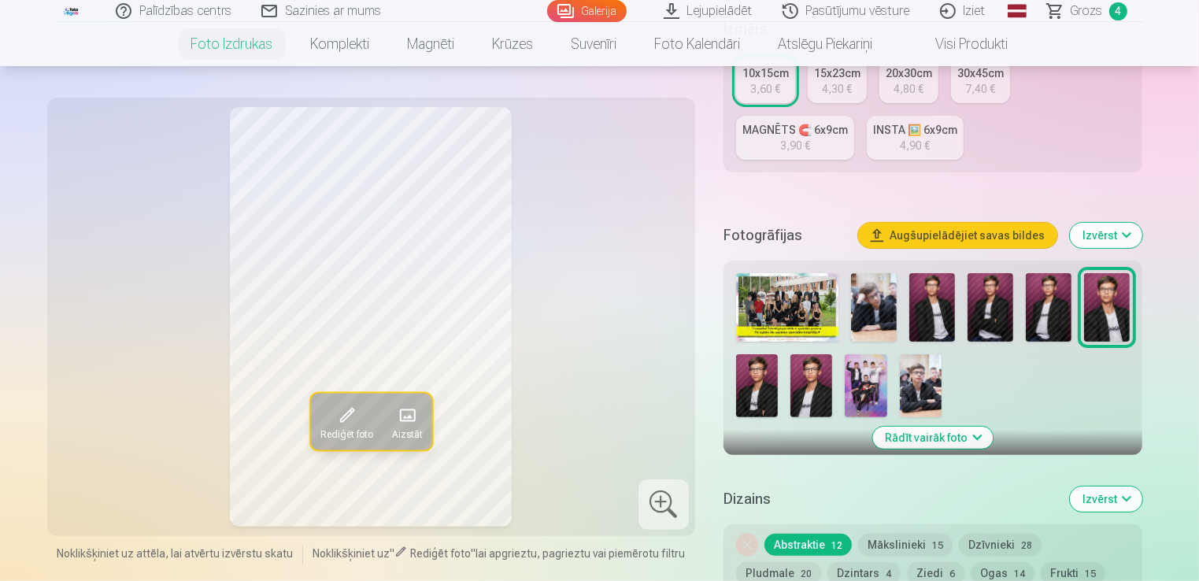
click at [747, 387] on img at bounding box center [757, 385] width 42 height 63
click at [792, 386] on img at bounding box center [812, 385] width 42 height 63
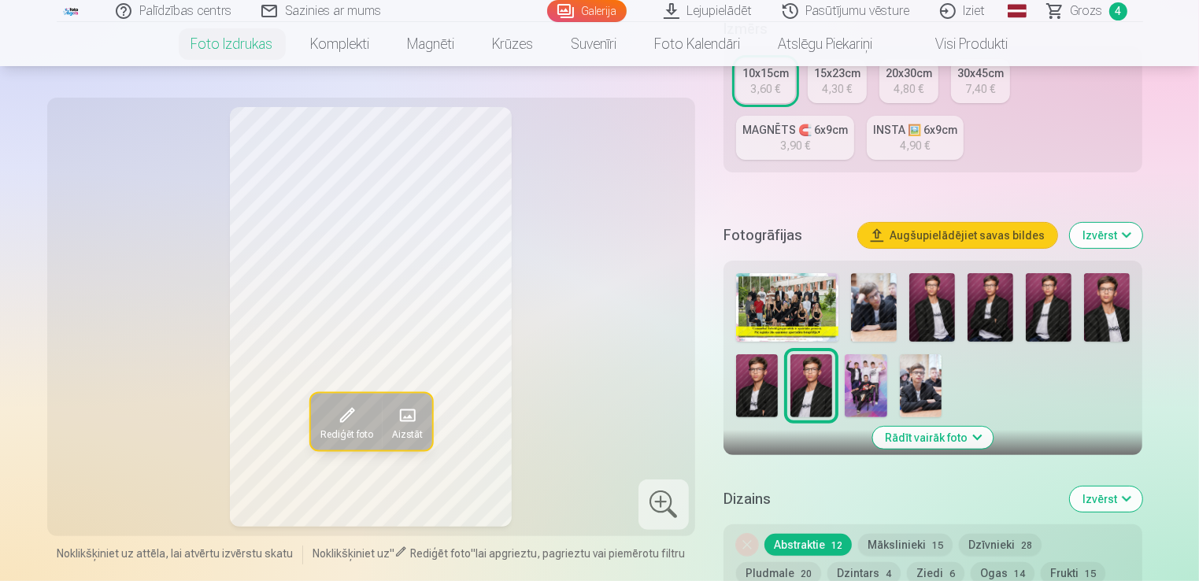
click at [1049, 311] on img at bounding box center [1049, 307] width 46 height 69
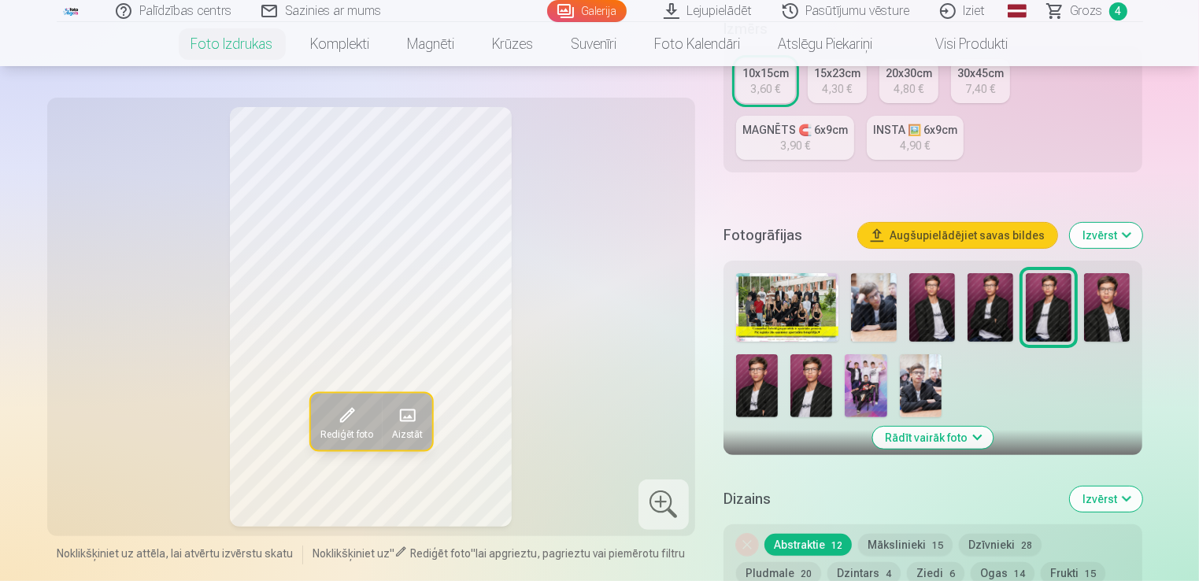
click at [942, 312] on img at bounding box center [933, 307] width 46 height 69
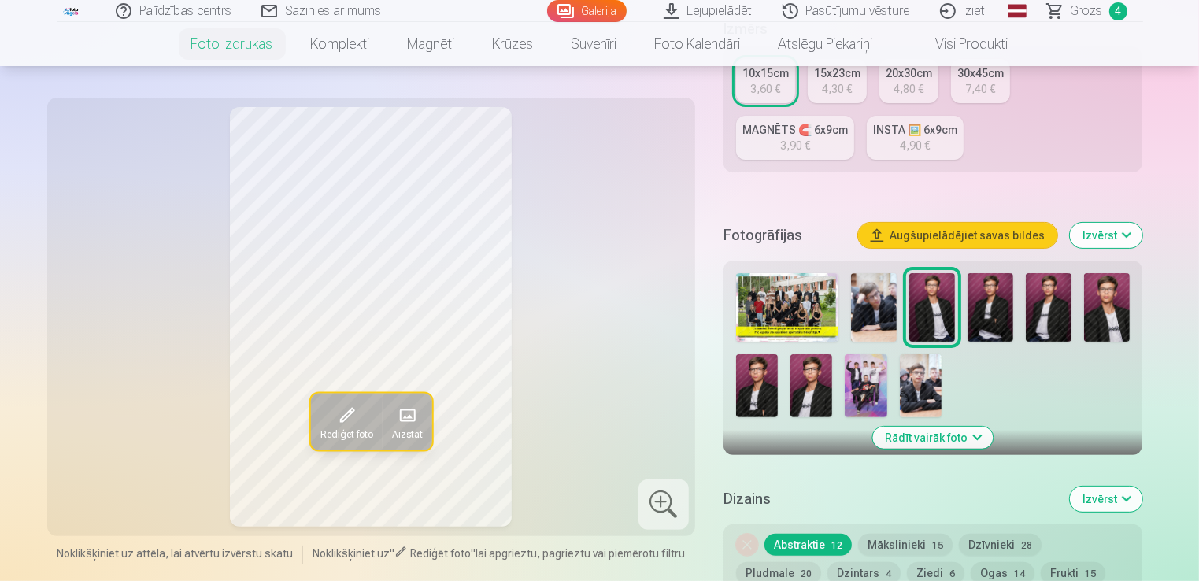
scroll to position [215, 0]
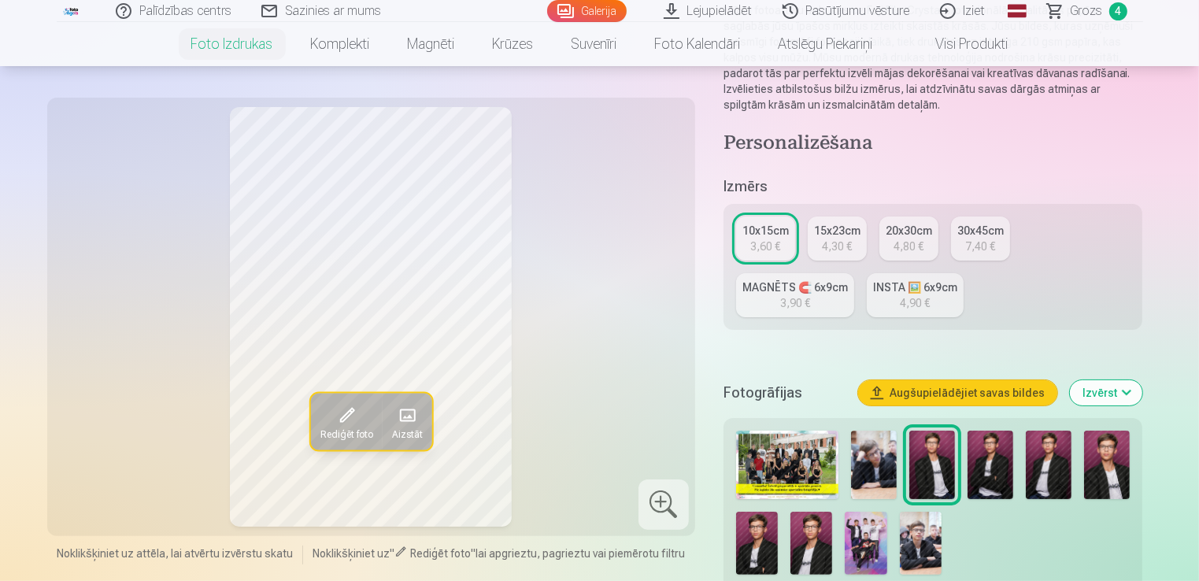
click at [1044, 476] on img at bounding box center [1049, 465] width 46 height 69
click at [940, 473] on img at bounding box center [933, 465] width 46 height 69
click at [1042, 465] on img at bounding box center [1049, 465] width 46 height 69
click at [936, 464] on img at bounding box center [933, 465] width 46 height 69
click at [1038, 465] on img at bounding box center [1049, 465] width 46 height 69
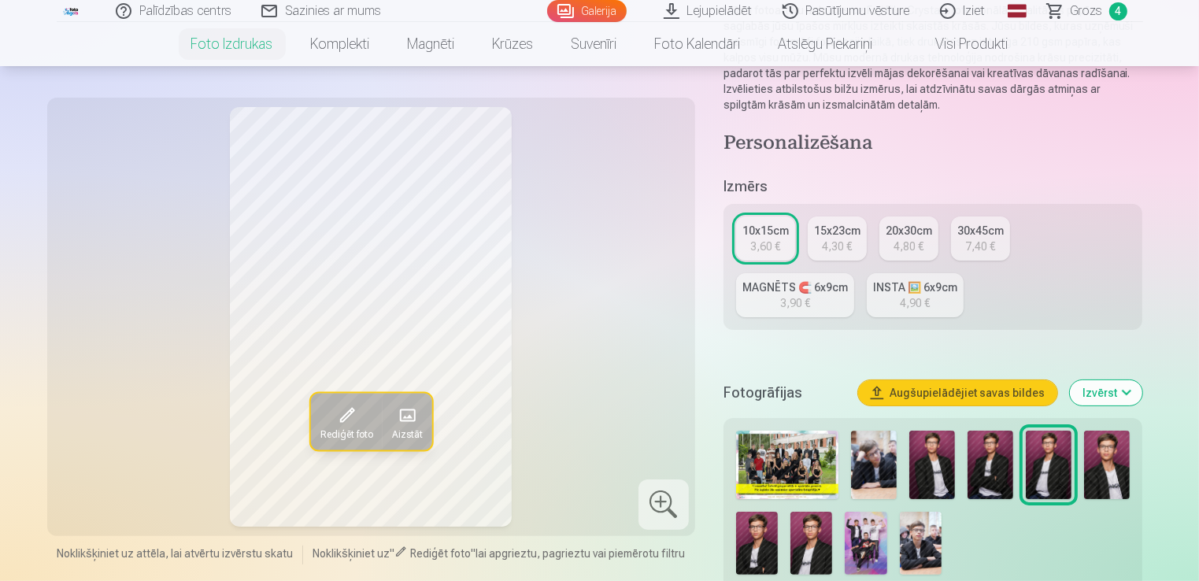
click at [942, 467] on img at bounding box center [933, 465] width 46 height 69
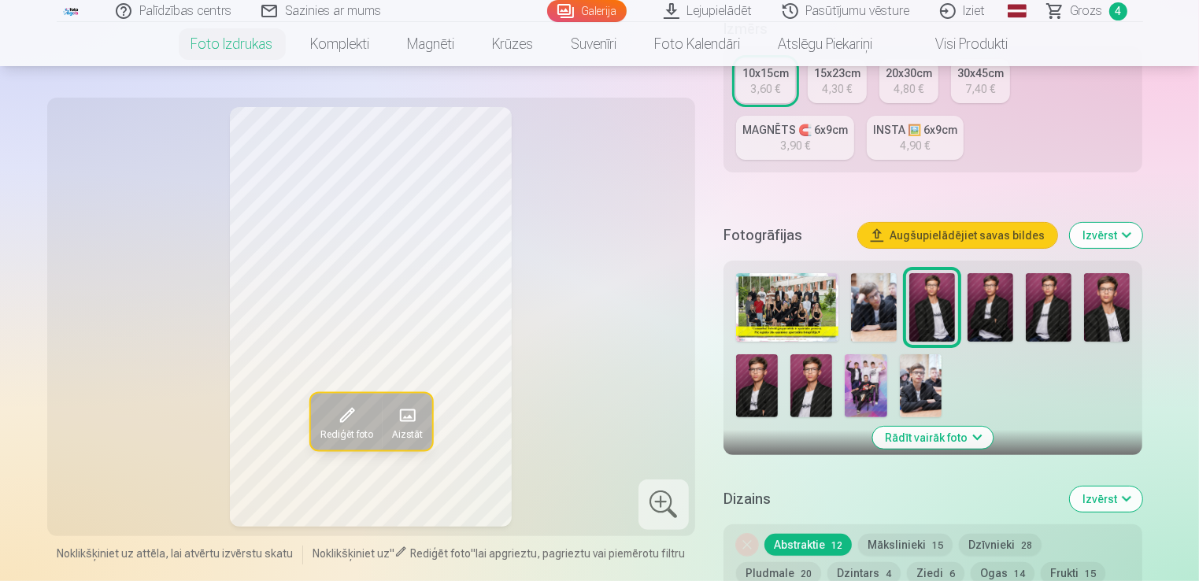
click at [816, 393] on img at bounding box center [812, 385] width 42 height 63
click at [763, 389] on img at bounding box center [757, 385] width 42 height 63
click at [1108, 323] on img at bounding box center [1108, 307] width 46 height 69
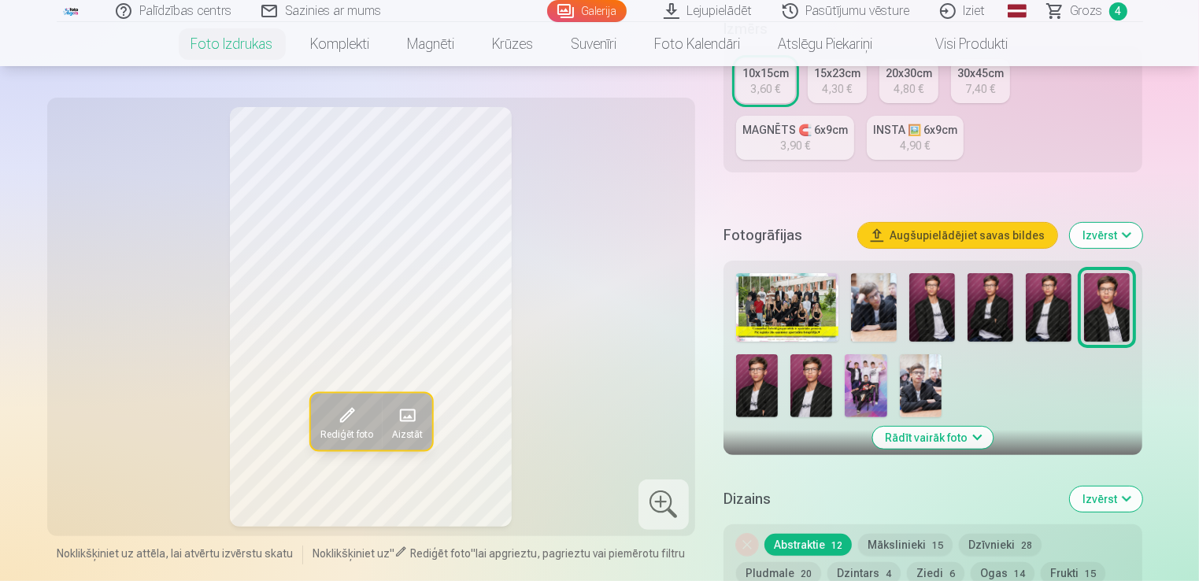
click at [1053, 310] on img at bounding box center [1049, 307] width 46 height 69
click at [1008, 309] on img at bounding box center [991, 307] width 46 height 69
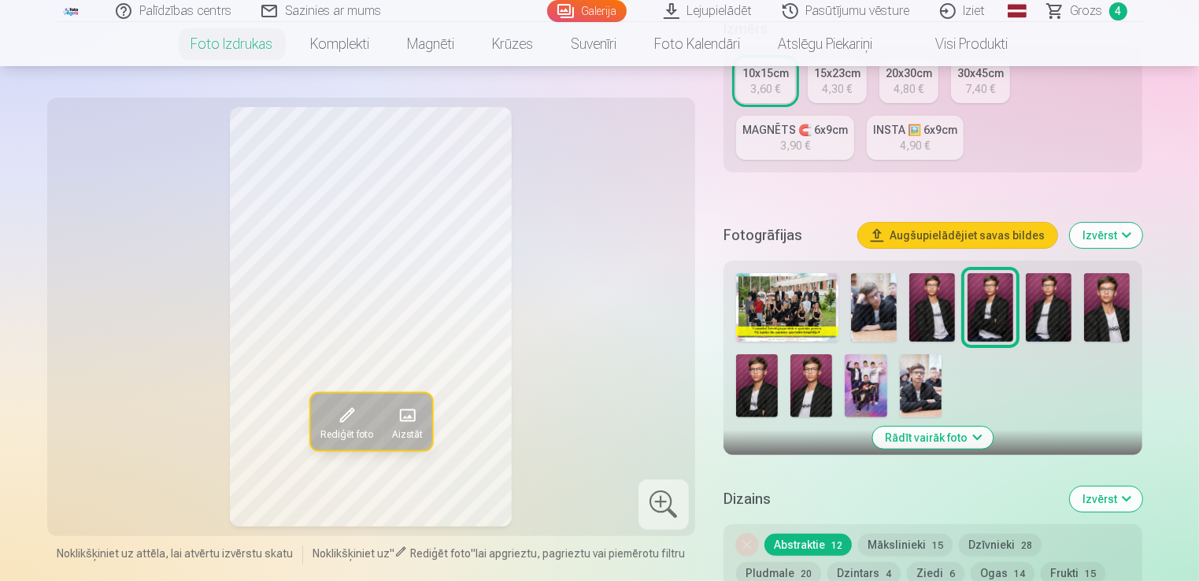
click at [939, 308] on img at bounding box center [933, 307] width 46 height 69
click at [1056, 310] on img at bounding box center [1049, 307] width 46 height 69
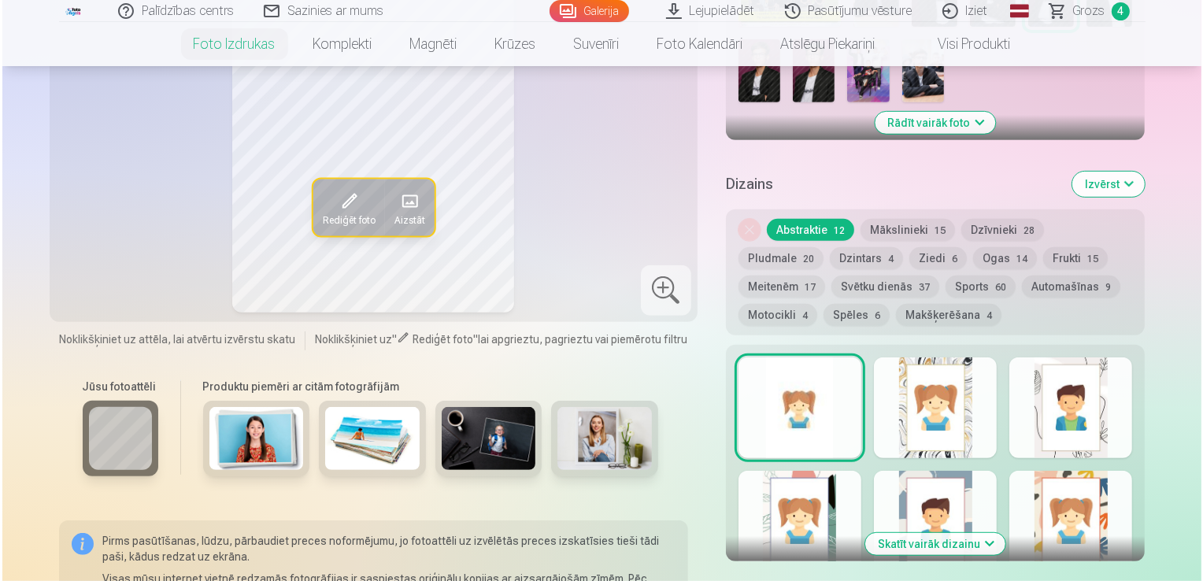
scroll to position [1003, 0]
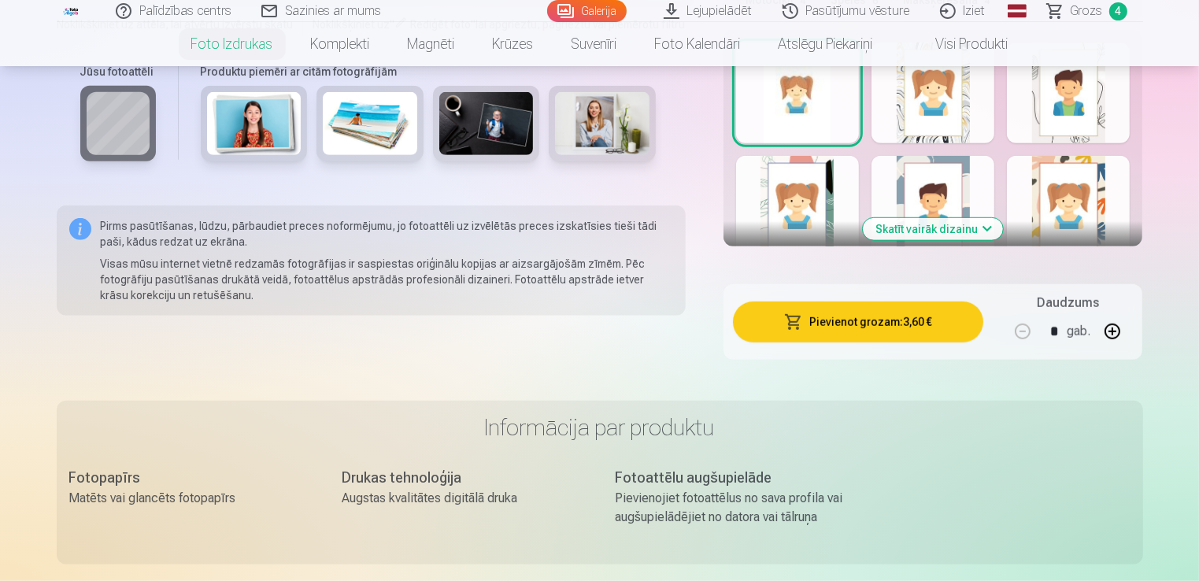
click at [881, 317] on button "Pievienot grozam : 3,60 €" at bounding box center [858, 322] width 251 height 41
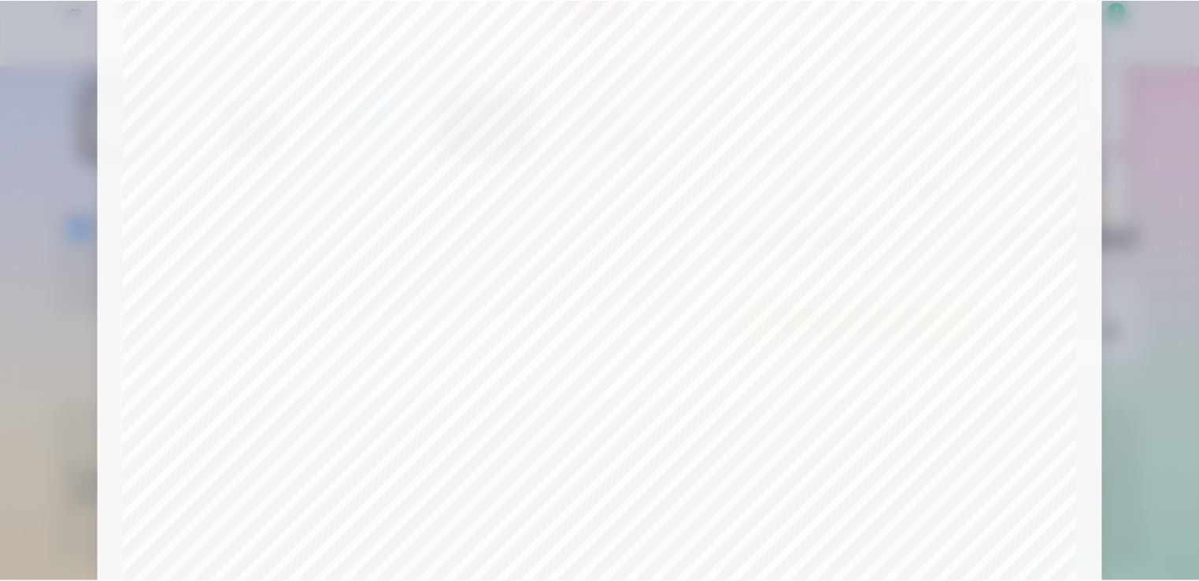
scroll to position [551, 0]
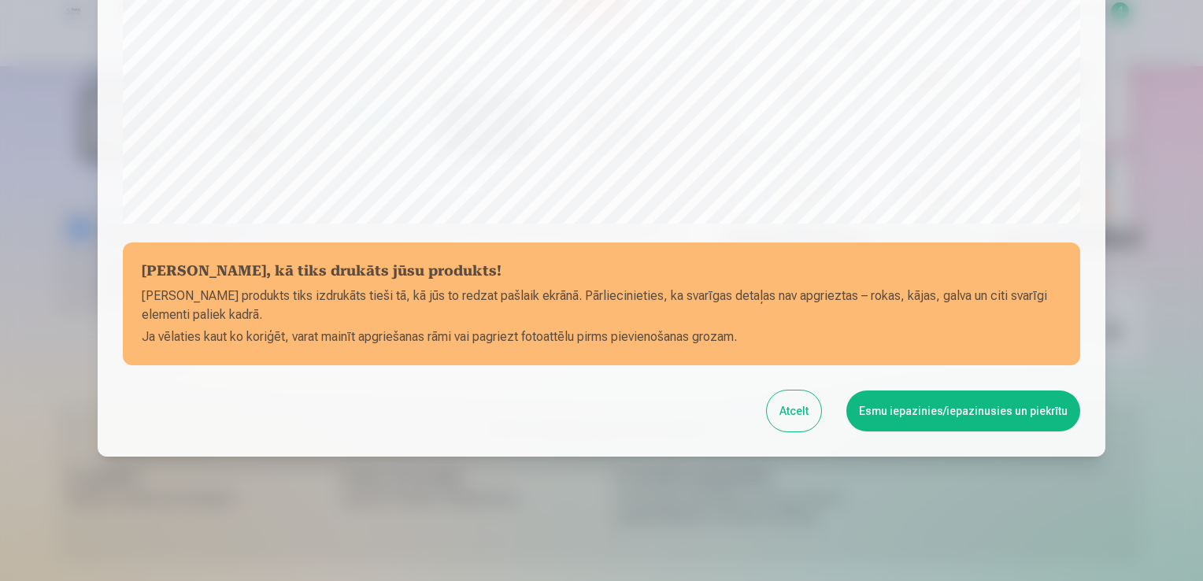
click at [1007, 410] on button "Esmu iepazinies/iepazinusies un piekrītu" at bounding box center [964, 411] width 234 height 41
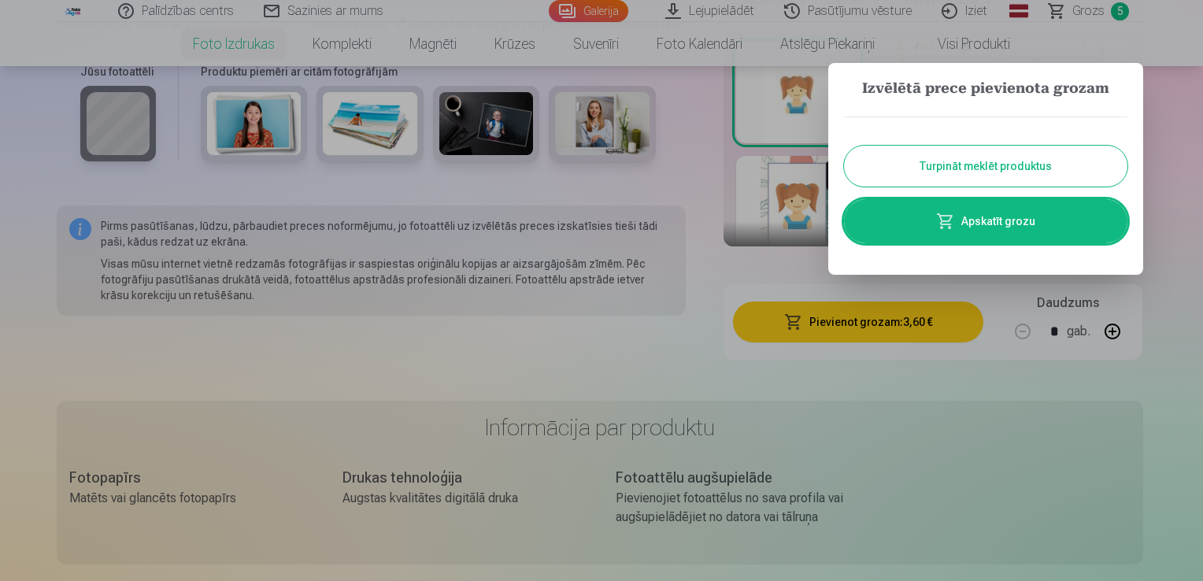
click at [976, 159] on button "Turpināt meklēt produktus" at bounding box center [986, 166] width 284 height 41
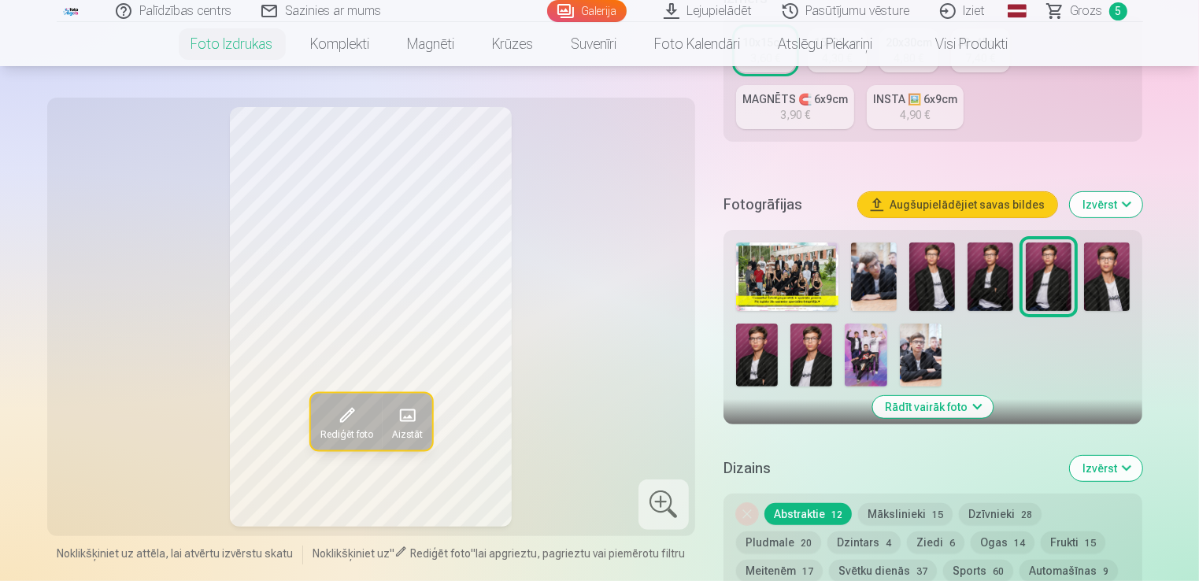
scroll to position [294, 0]
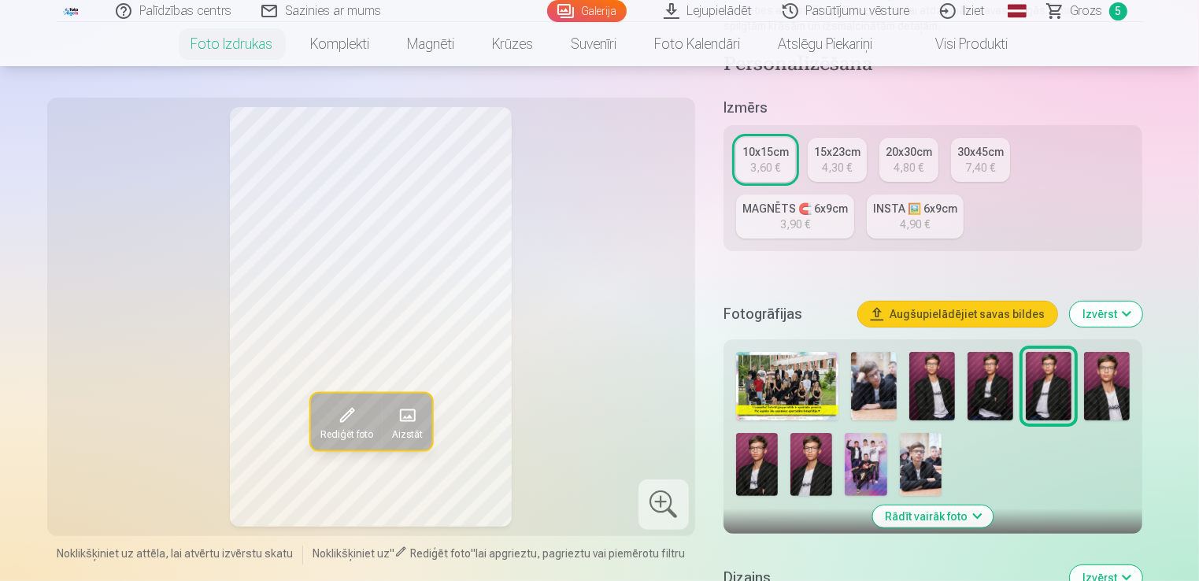
click at [1093, 14] on span "Grozs" at bounding box center [1087, 11] width 32 height 19
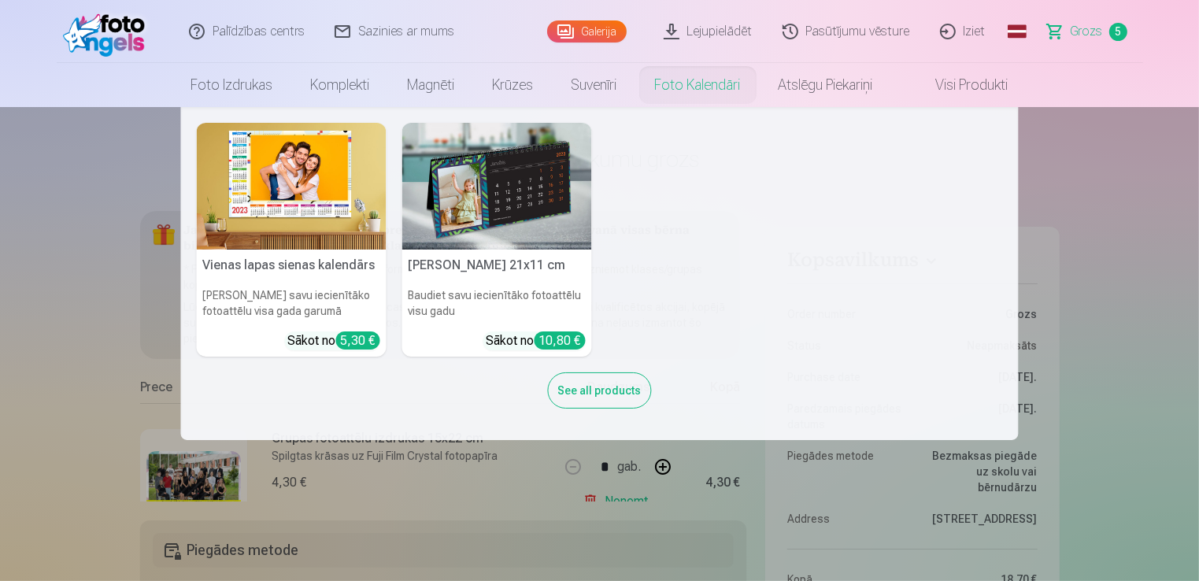
click at [1155, 174] on nav "Vienas lapas sienas kalendārs Parādiet savu iecienītāko fotoattēlu visa gada ga…" at bounding box center [599, 273] width 1199 height 333
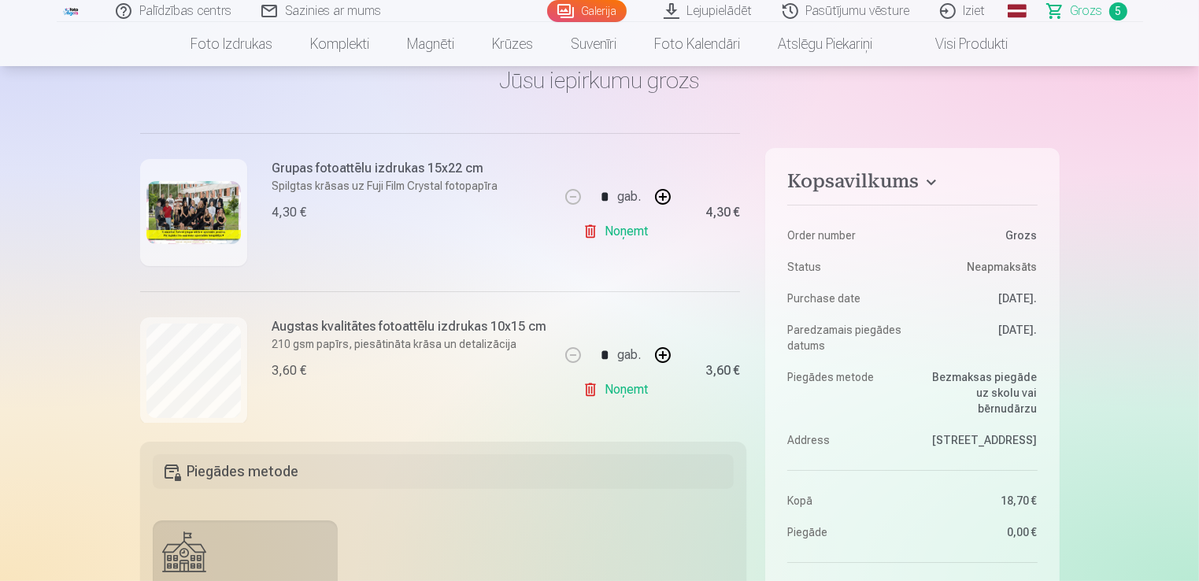
scroll to position [195, 0]
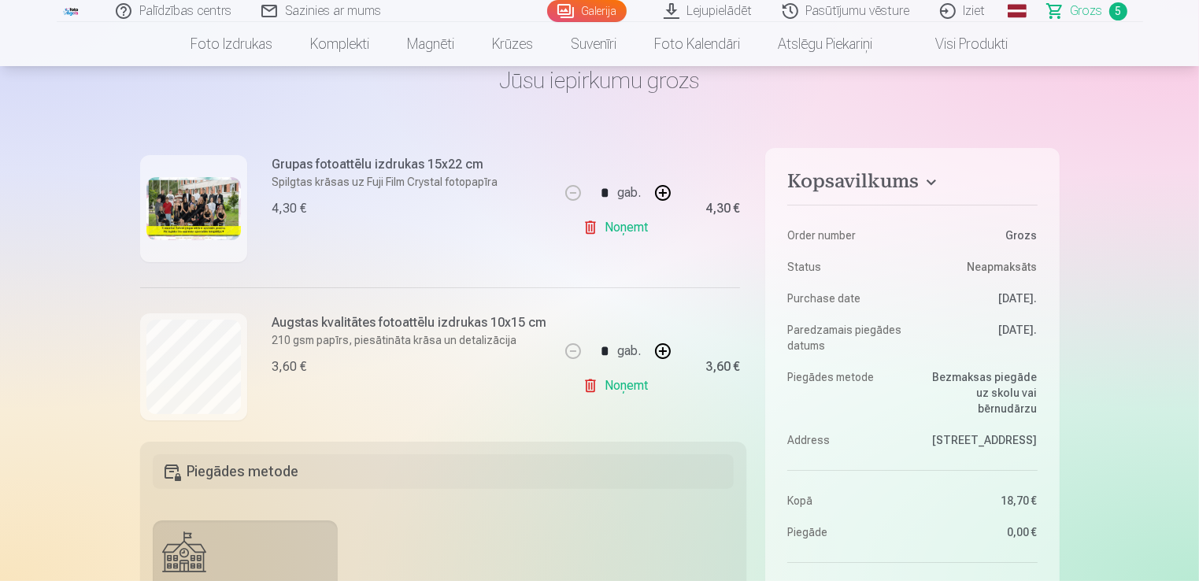
drag, startPoint x: 742, startPoint y: 235, endPoint x: 740, endPoint y: 264, distance: 29.2
click at [740, 264] on div "Ja pievienosiet grozam papildus preces uz 10,30 € , tad saņemsiet dāvanā visas …" at bounding box center [443, 277] width 607 height 291
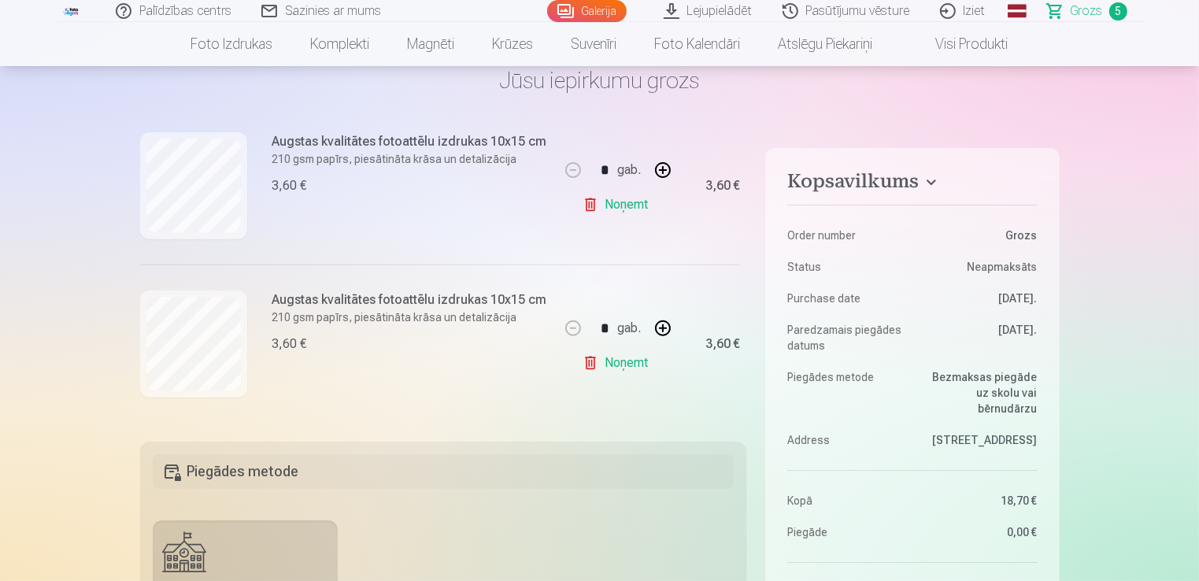
scroll to position [380, 0]
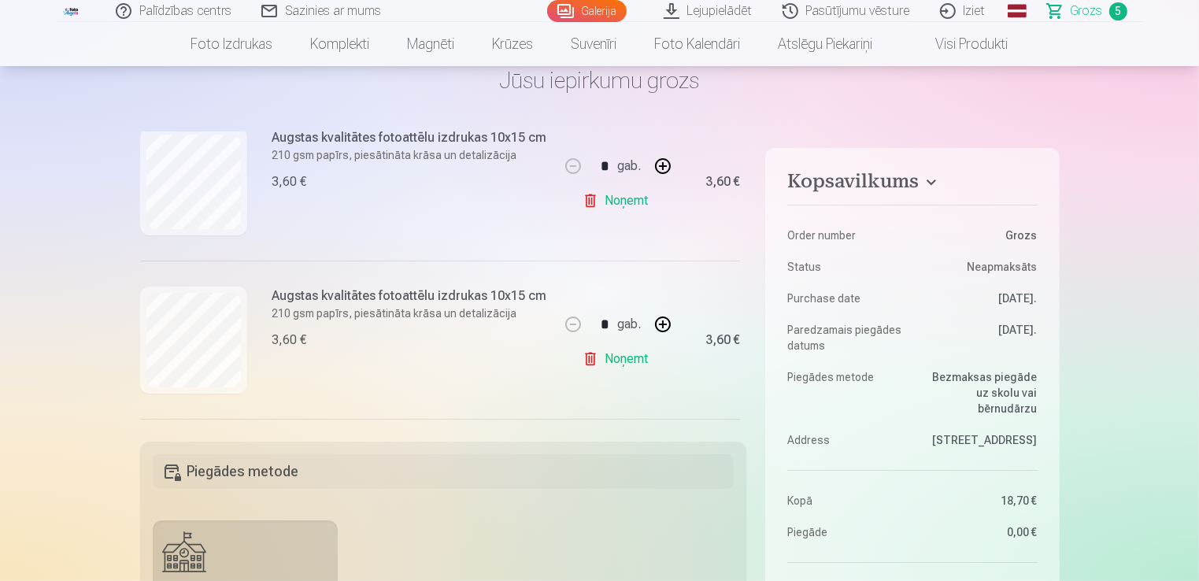
click at [612, 11] on link "Galerija" at bounding box center [587, 11] width 80 height 22
